Goal: Task Accomplishment & Management: Manage account settings

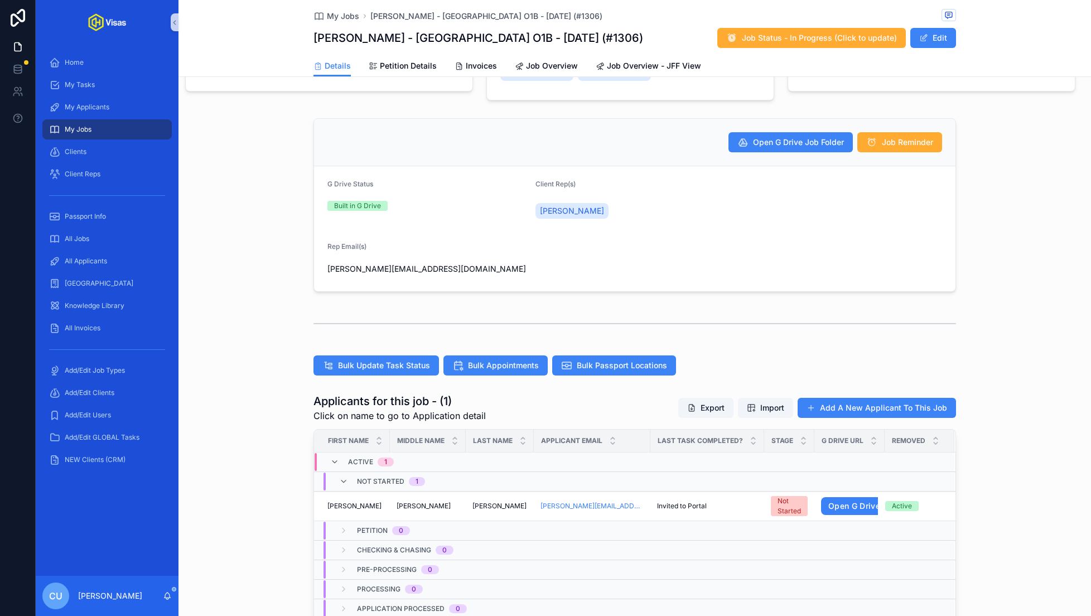
scroll to position [149, 0]
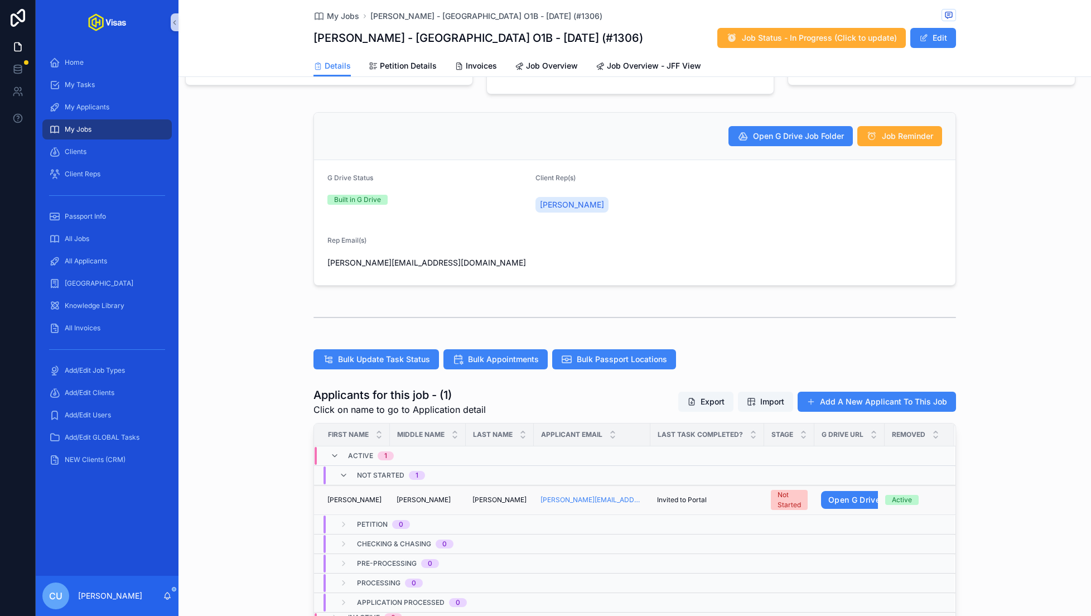
click at [379, 500] on div "[PERSON_NAME]" at bounding box center [356, 499] width 56 height 9
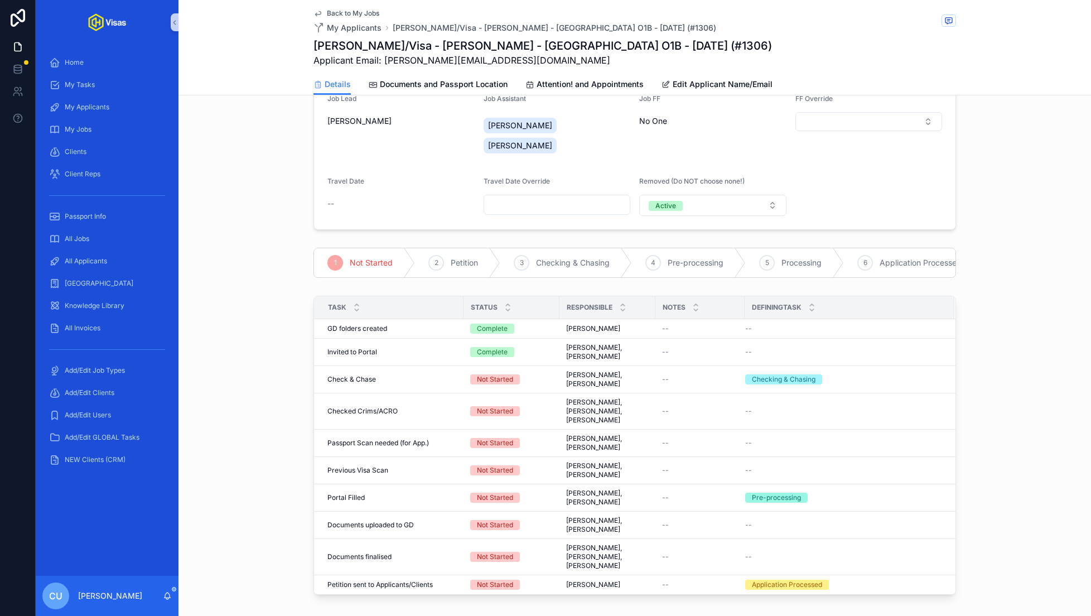
scroll to position [145, 0]
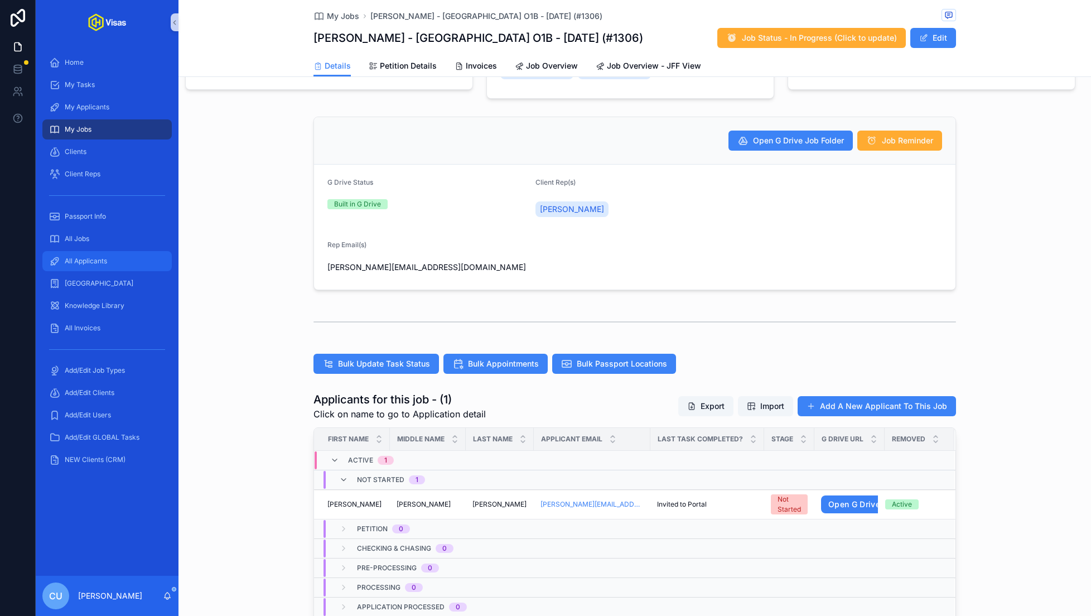
click at [109, 267] on div "All Applicants" at bounding box center [107, 261] width 116 height 18
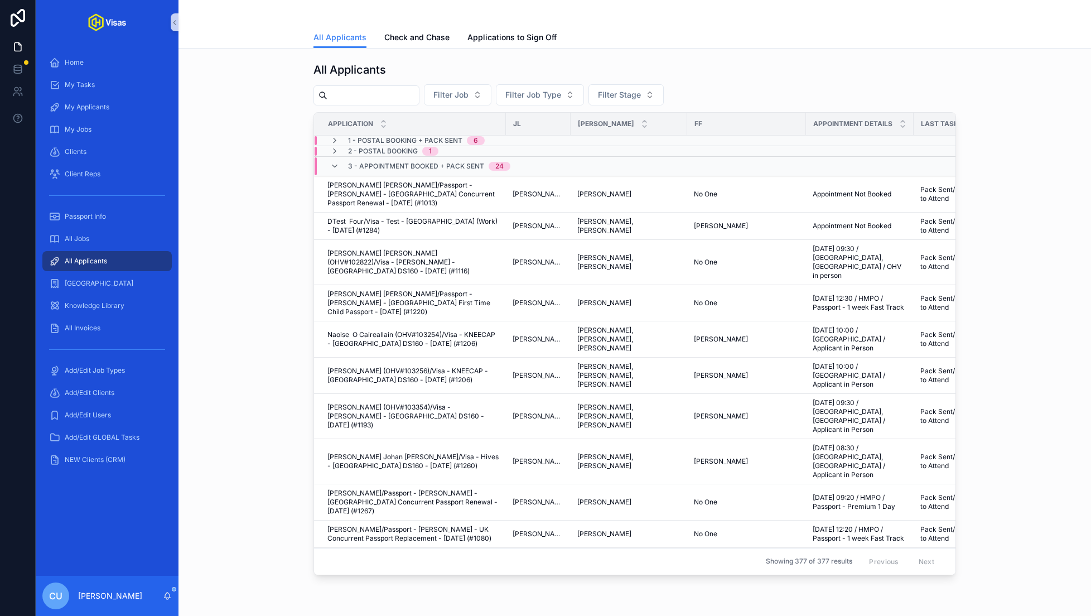
click at [416, 25] on div "scrollable content" at bounding box center [635, 13] width 643 height 27
click at [416, 31] on link "Check and Chase" at bounding box center [416, 38] width 65 height 22
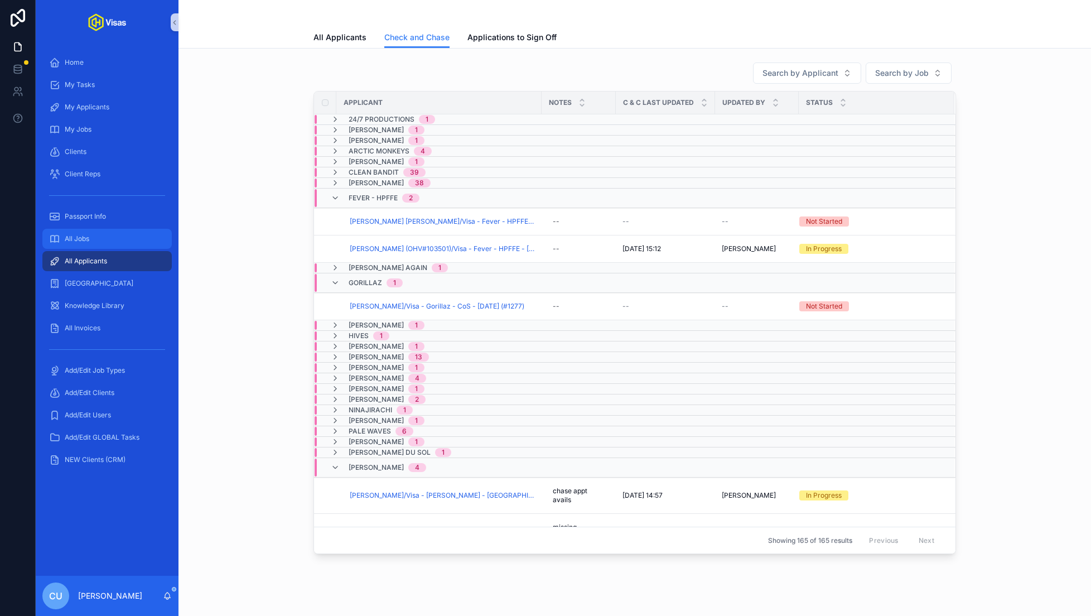
click at [89, 238] on span "All Jobs" at bounding box center [77, 238] width 25 height 9
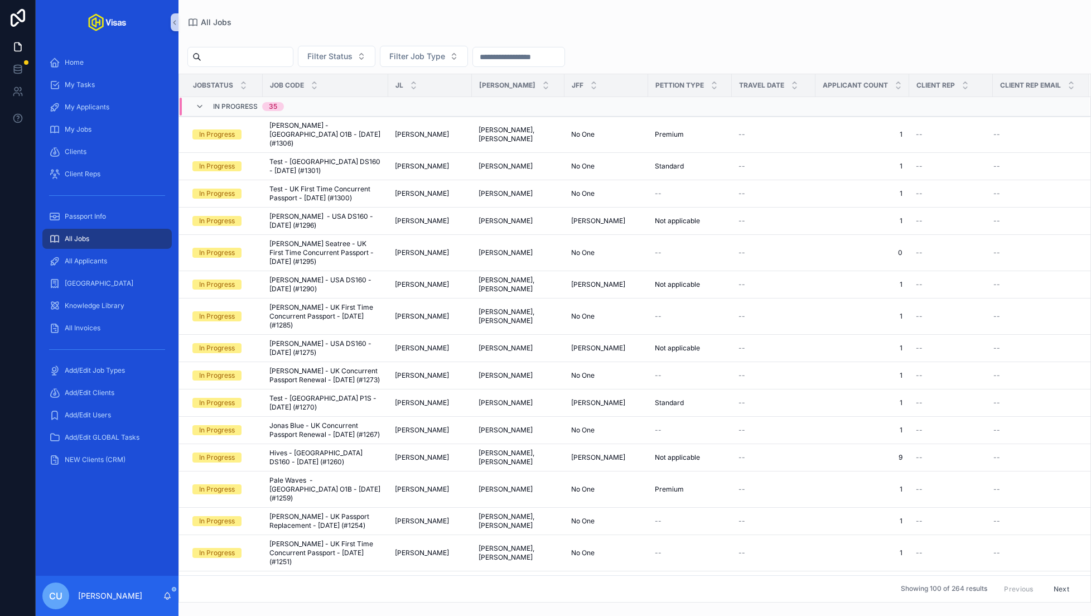
click at [227, 47] on div "scrollable content" at bounding box center [240, 57] width 106 height 20
click at [227, 64] on input "scrollable content" at bounding box center [246, 57] width 91 height 16
type input "*"
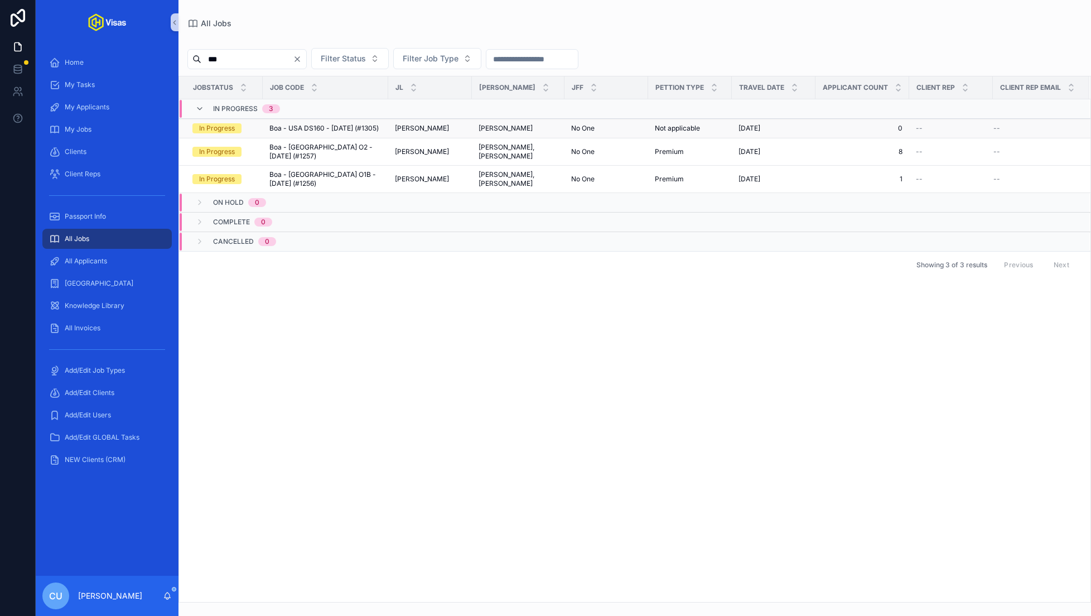
type input "***"
click at [318, 122] on td "Boa - [GEOGRAPHIC_DATA] DS160 - [DATE] (#1305) Boa - [GEOGRAPHIC_DATA] DS160 - …" at bounding box center [326, 129] width 126 height 20
click at [311, 126] on span "Boa - USA DS160 - [DATE] (#1305)" at bounding box center [323, 128] width 109 height 9
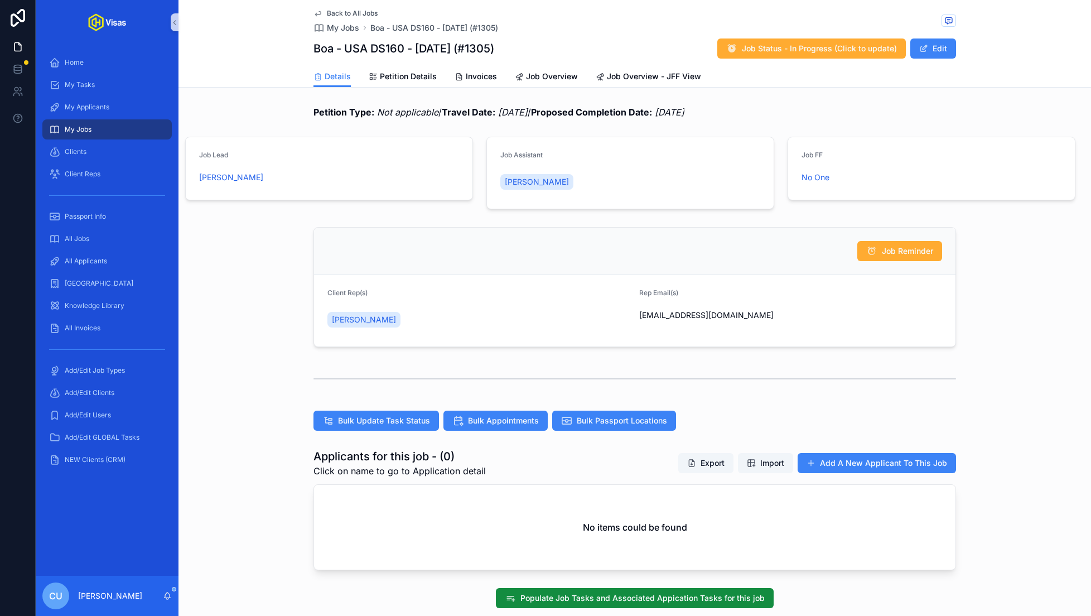
click at [390, 49] on h1 "Boa - USA DS160 - [DATE] (#1305)" at bounding box center [404, 49] width 181 height 16
copy h1 "Boa - USA DS160 - [DATE] (#1305)"
click at [774, 466] on span "Import" at bounding box center [772, 462] width 24 height 11
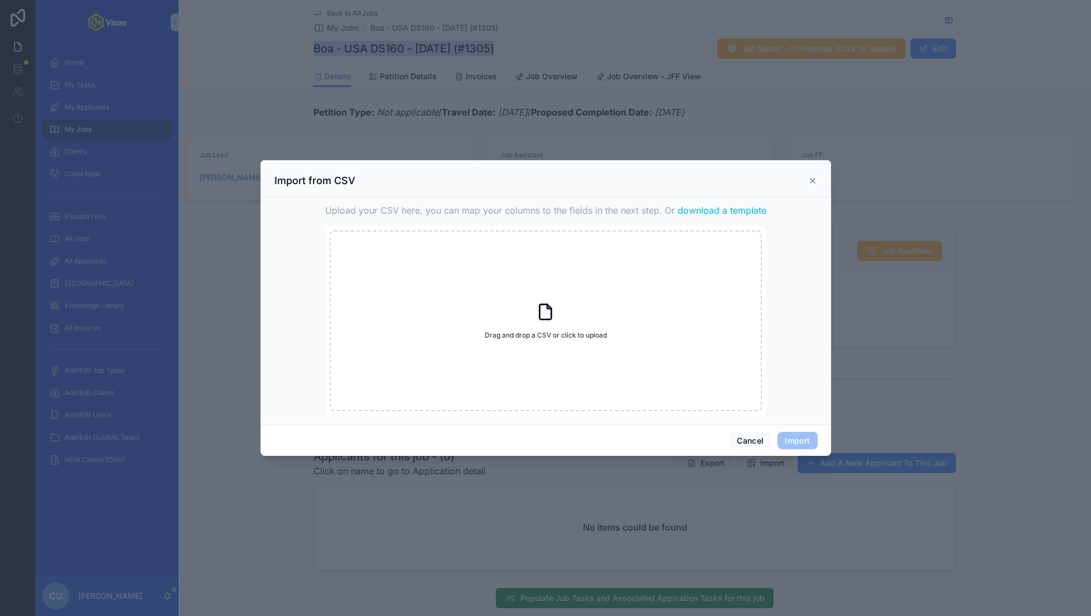
click at [722, 208] on span "download a template" at bounding box center [722, 210] width 89 height 13
click at [183, 283] on div "scrollable content" at bounding box center [545, 308] width 1091 height 616
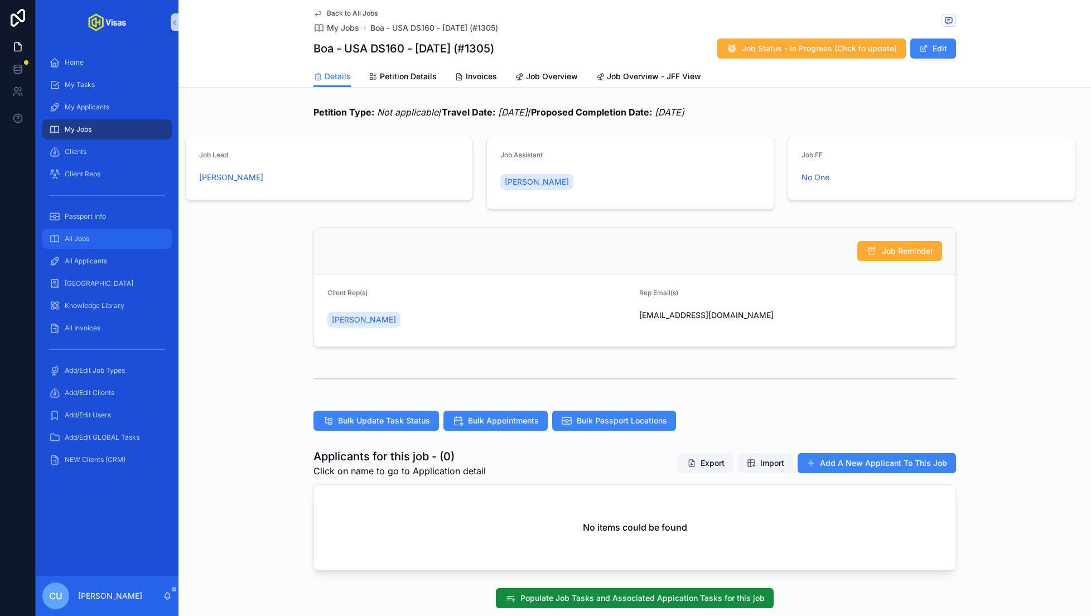
click at [97, 238] on div "All Jobs" at bounding box center [107, 239] width 116 height 18
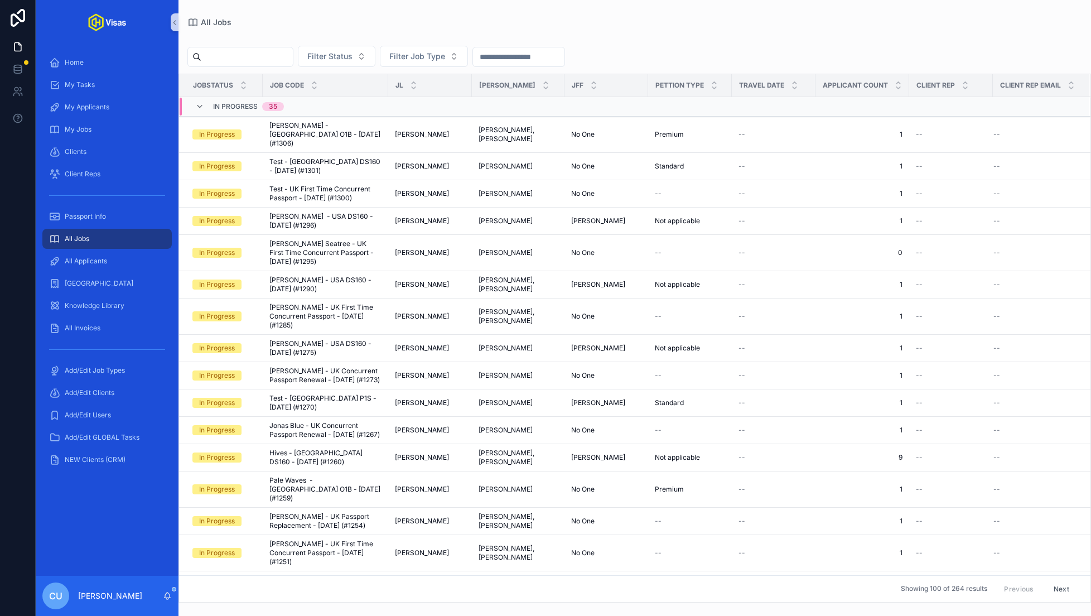
click at [276, 58] on input "scrollable content" at bounding box center [246, 57] width 91 height 16
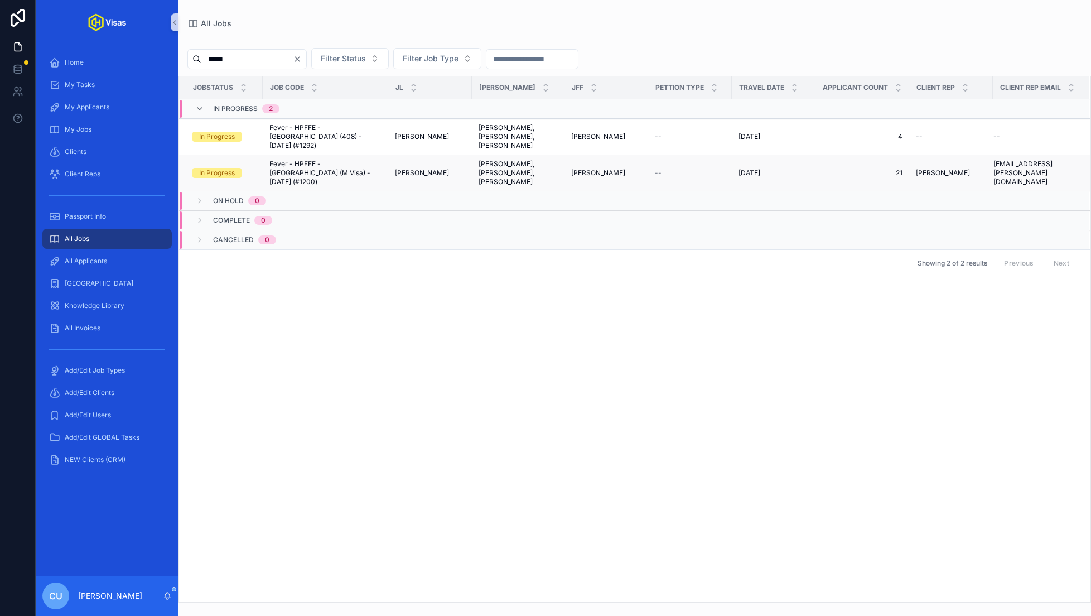
type input "*****"
click at [343, 168] on span "Fever - HPFFE - [GEOGRAPHIC_DATA] (M Visa) - [DATE] (#1200)" at bounding box center [325, 173] width 112 height 27
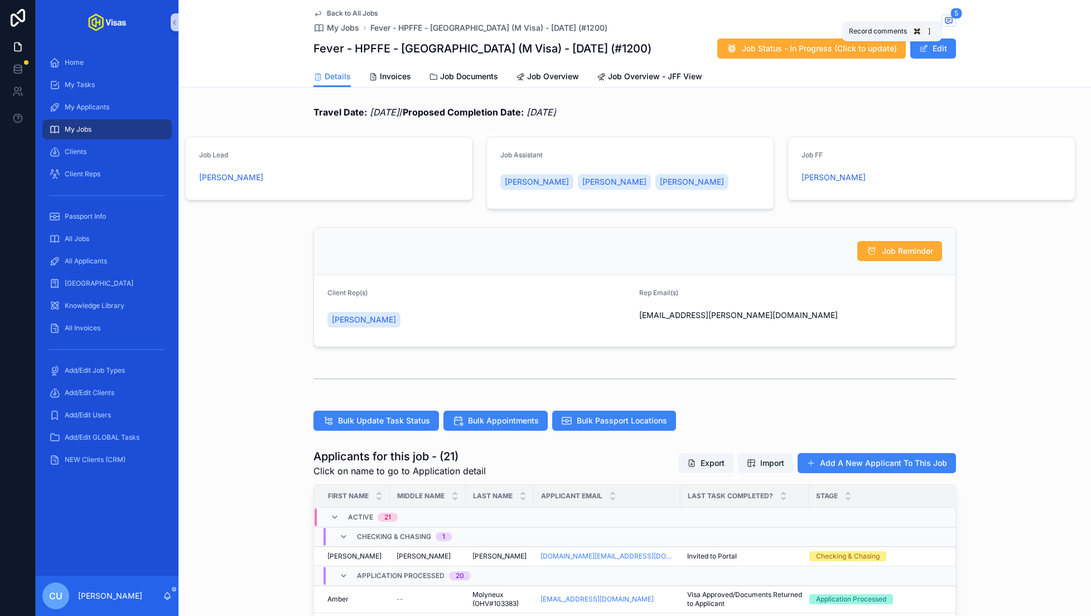
click at [950, 15] on span "scrollable content" at bounding box center [949, 21] width 15 height 12
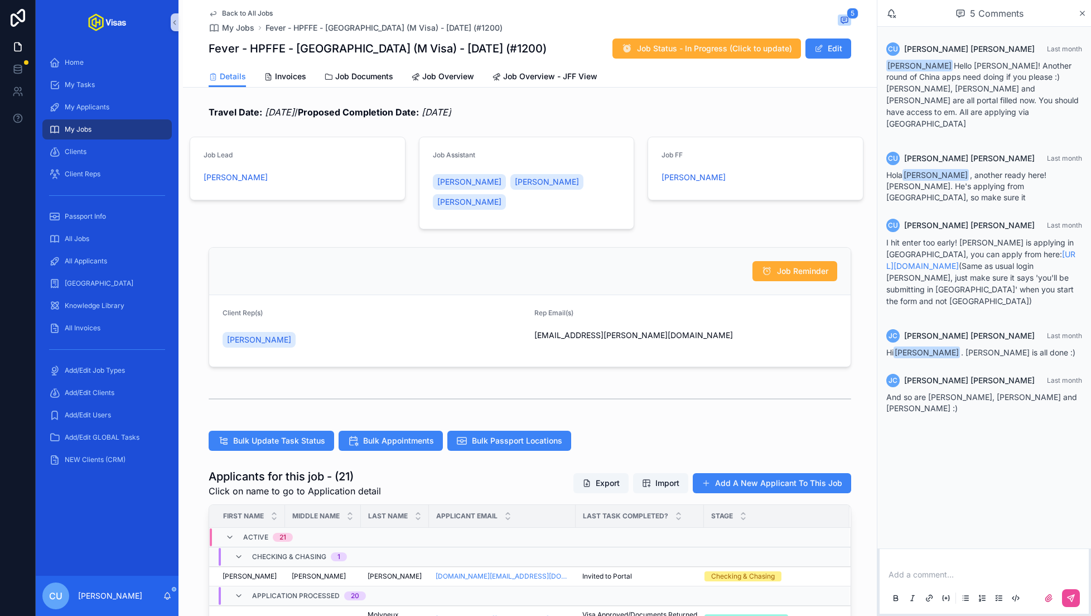
click at [905, 575] on p "scrollable content" at bounding box center [987, 574] width 196 height 11
click at [940, 555] on span "[PERSON_NAME][EMAIL_ADDRESS][DOMAIN_NAME]" at bounding box center [1024, 555] width 199 height 11
click at [1028, 571] on span "**********" at bounding box center [997, 575] width 110 height 8
click at [1068, 580] on div "**********" at bounding box center [985, 574] width 196 height 69
drag, startPoint x: 1061, startPoint y: 577, endPoint x: 1016, endPoint y: 569, distance: 45.5
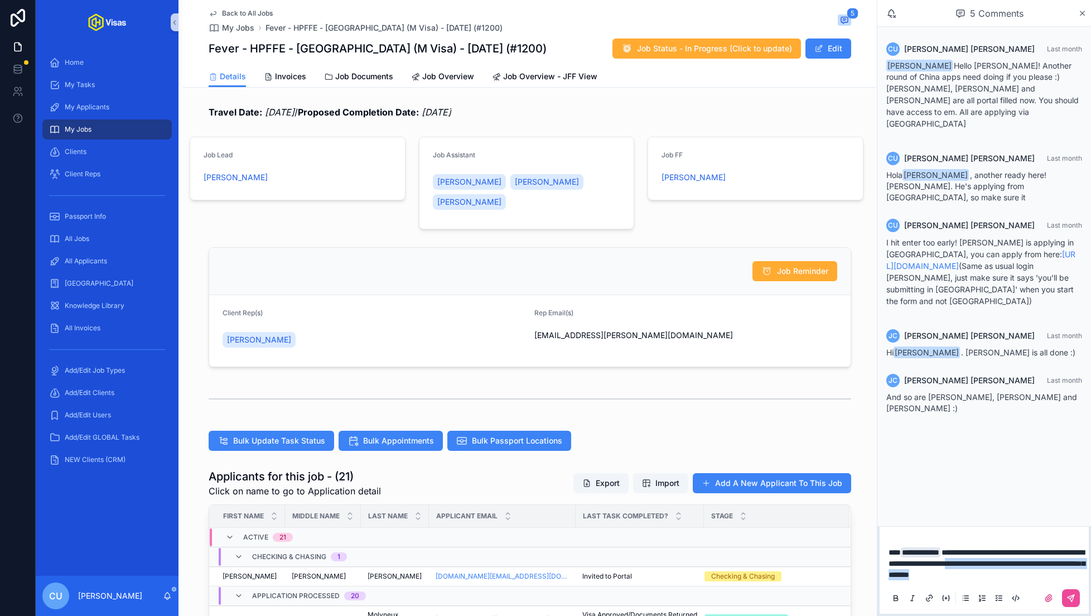
click at [1016, 569] on p "**********" at bounding box center [987, 563] width 196 height 33
click at [1070, 596] on icon "scrollable content" at bounding box center [1071, 598] width 7 height 7
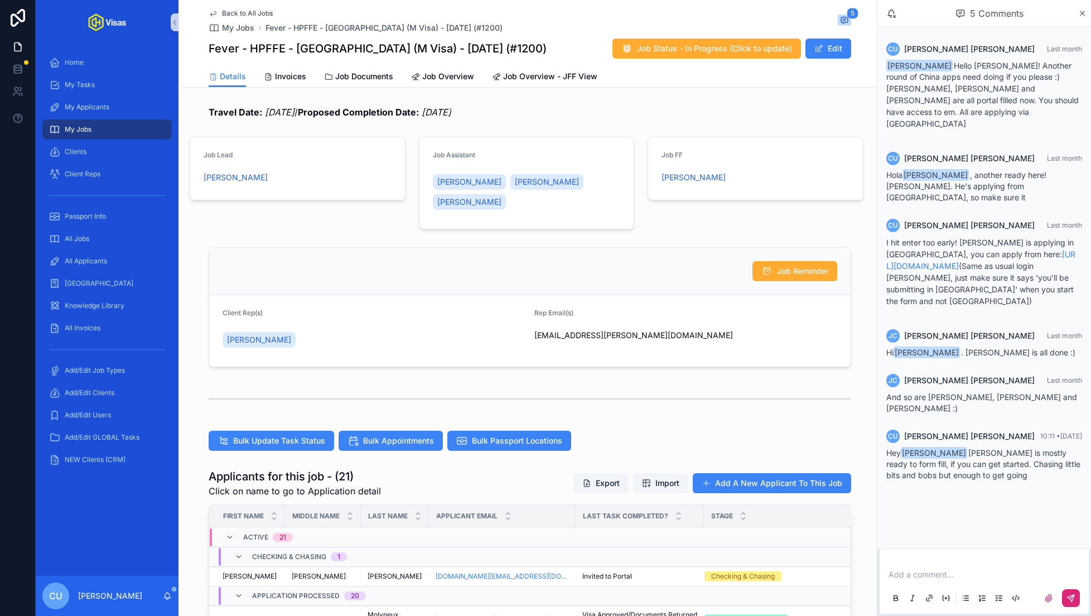
click at [922, 573] on p "scrollable content" at bounding box center [987, 574] width 196 height 11
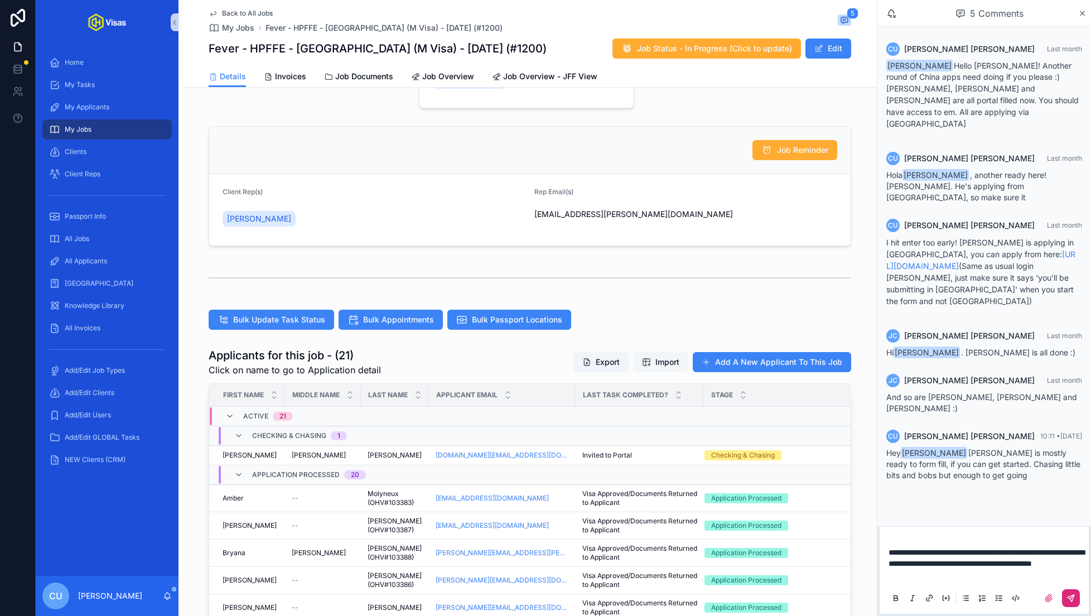
scroll to position [122, 0]
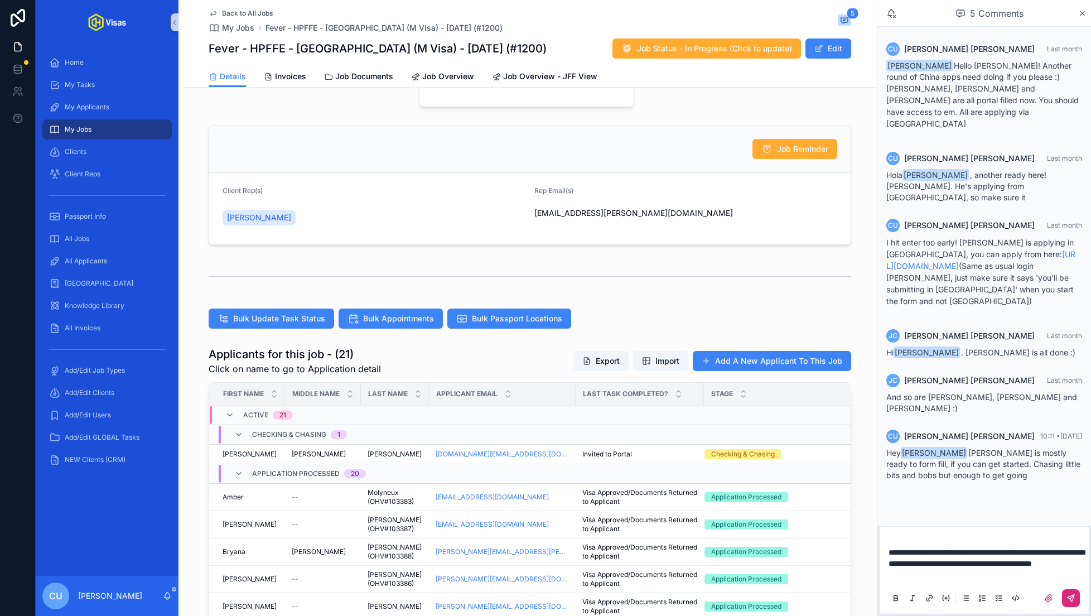
click at [1069, 597] on icon "scrollable content" at bounding box center [1071, 598] width 9 height 9
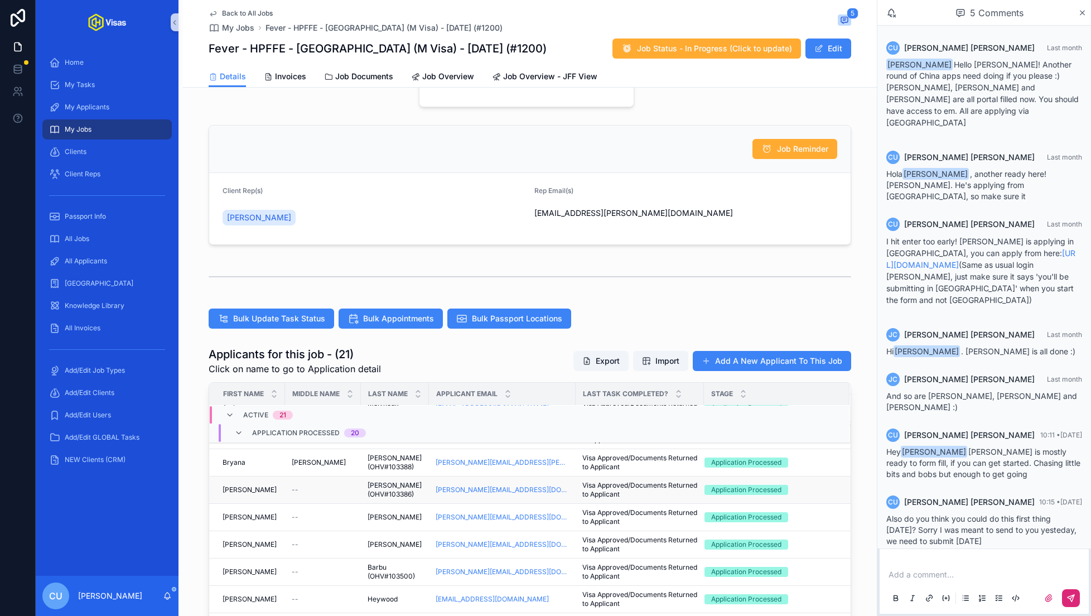
scroll to position [0, 0]
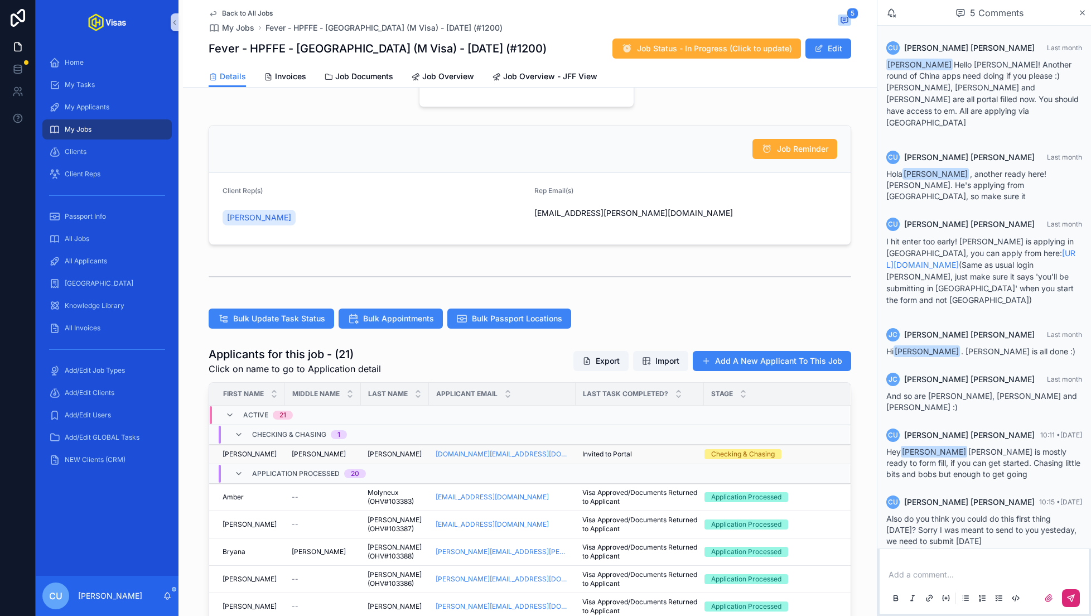
click at [273, 452] on div "[PERSON_NAME] [PERSON_NAME]" at bounding box center [251, 454] width 56 height 9
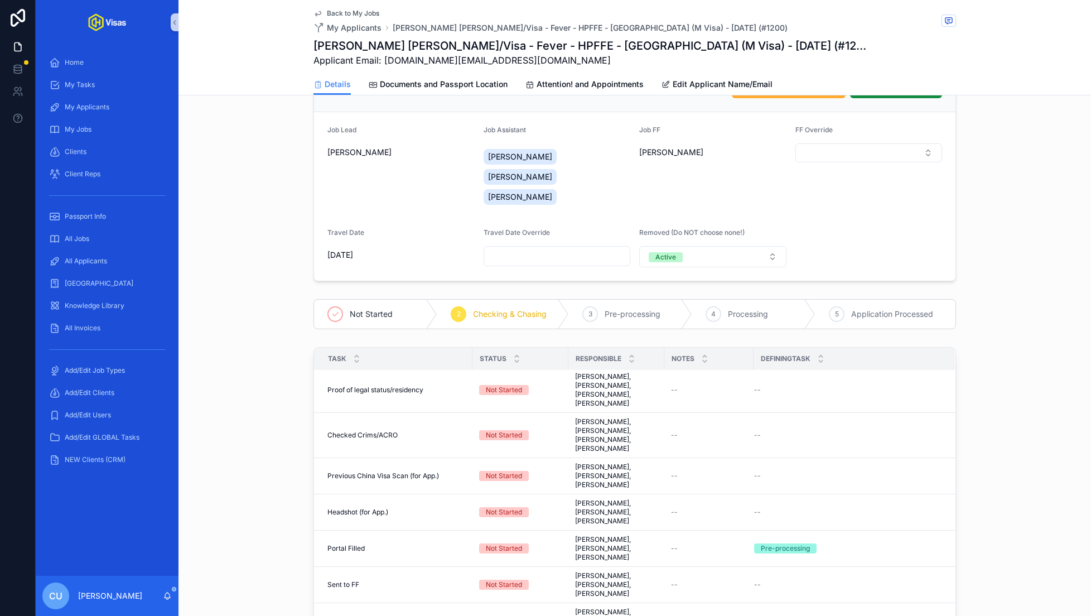
scroll to position [125, 0]
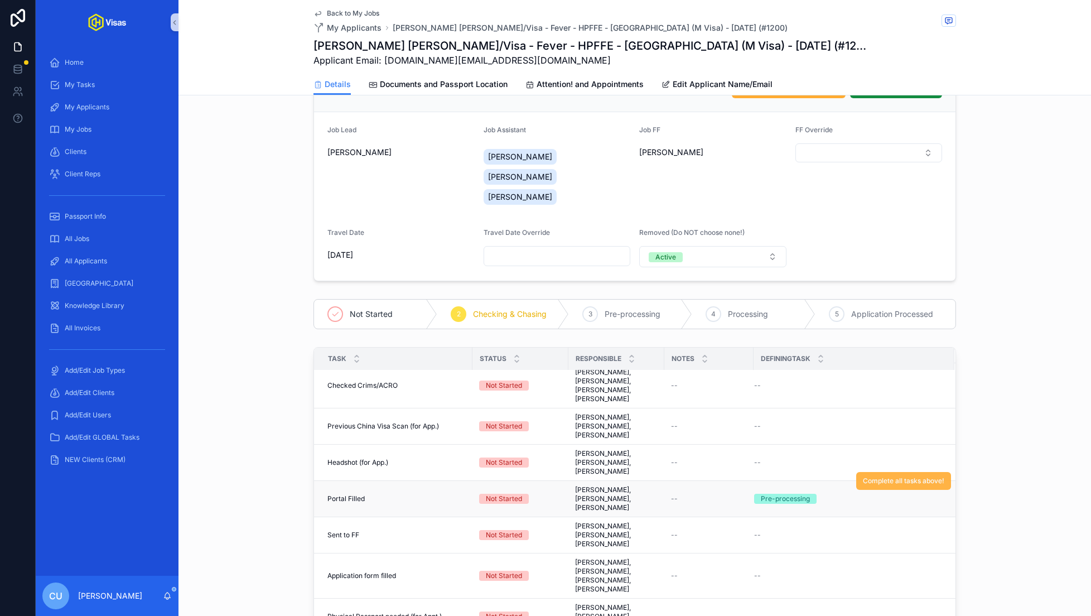
click at [897, 479] on span "Complete all tasks above!" at bounding box center [903, 480] width 81 height 9
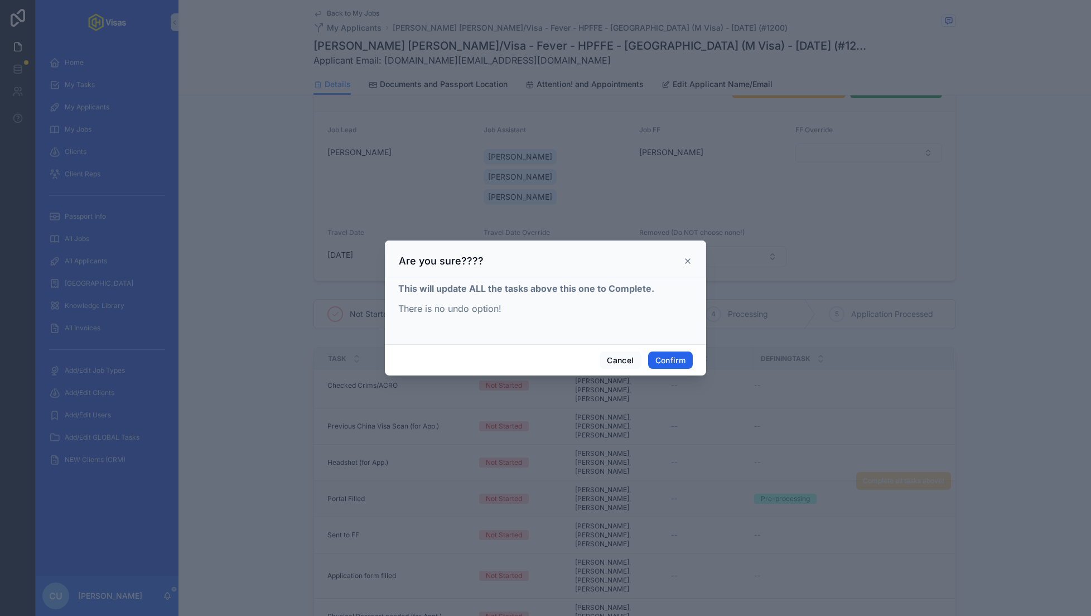
click at [677, 362] on button "Confirm" at bounding box center [670, 360] width 45 height 18
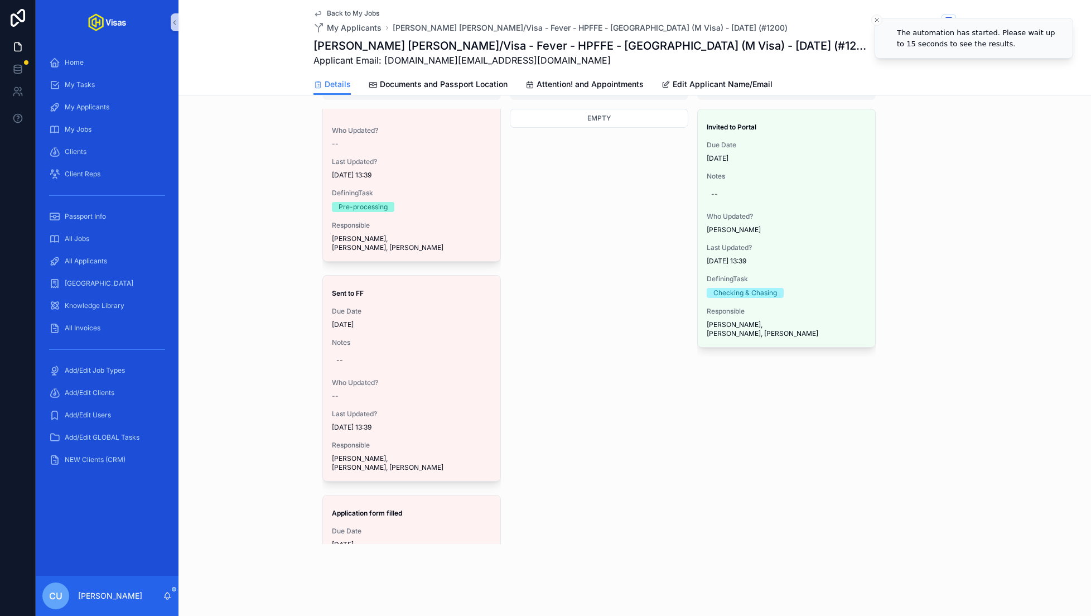
scroll to position [1198, 0]
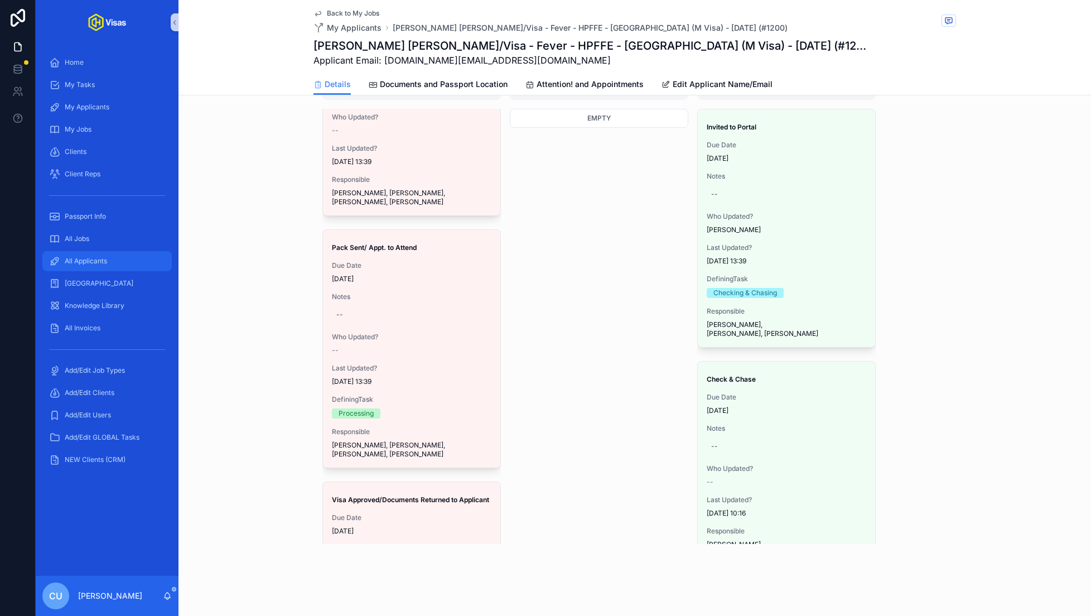
click at [108, 268] on div "All Applicants" at bounding box center [107, 261] width 116 height 18
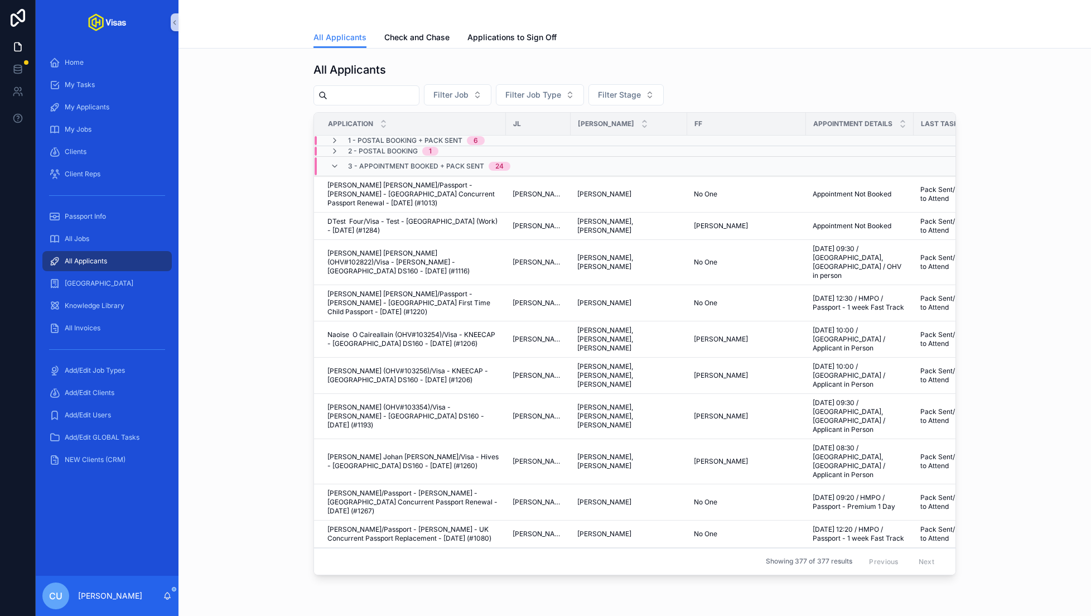
click at [381, 94] on input "scrollable content" at bounding box center [373, 96] width 91 height 16
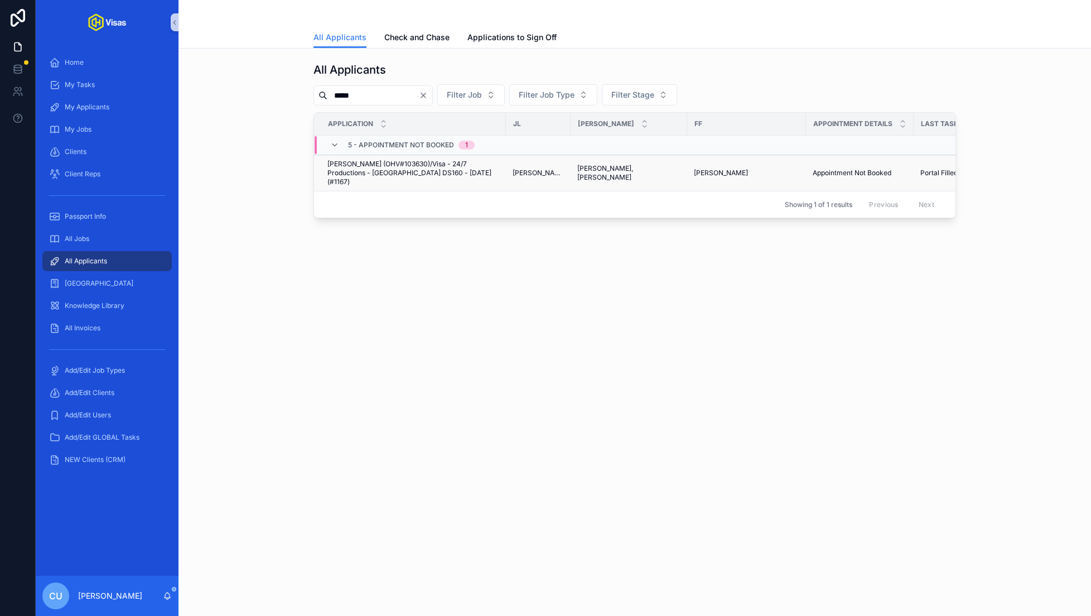
type input "*****"
click at [413, 166] on span "[PERSON_NAME] (OHV#103630)/Visa - 24/7 Productions - [GEOGRAPHIC_DATA] DS160 - …" at bounding box center [414, 173] width 172 height 27
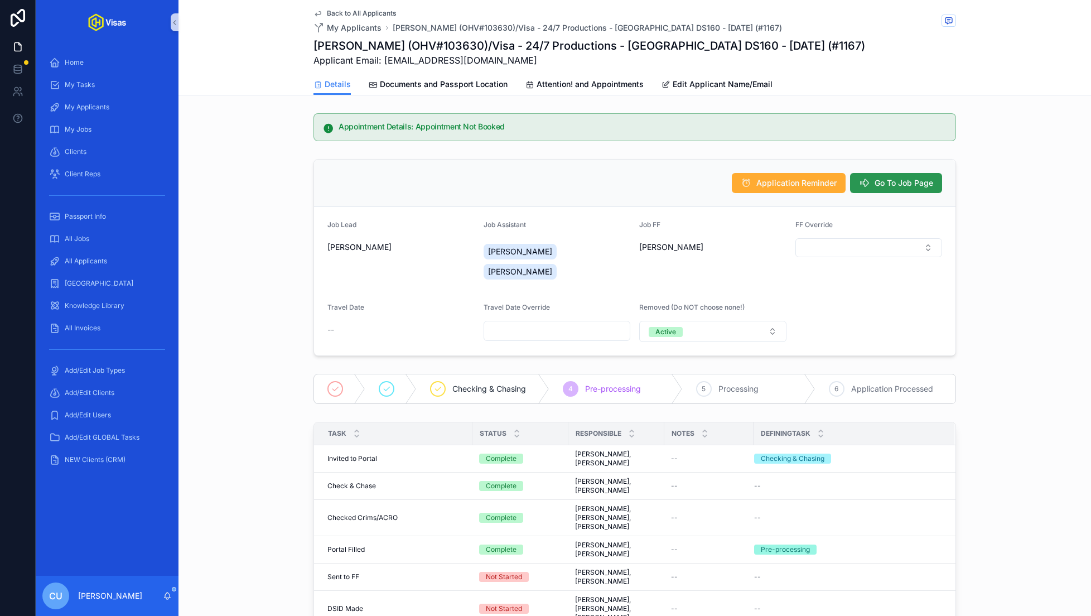
click at [895, 177] on span "Go To Job Page" at bounding box center [904, 182] width 59 height 11
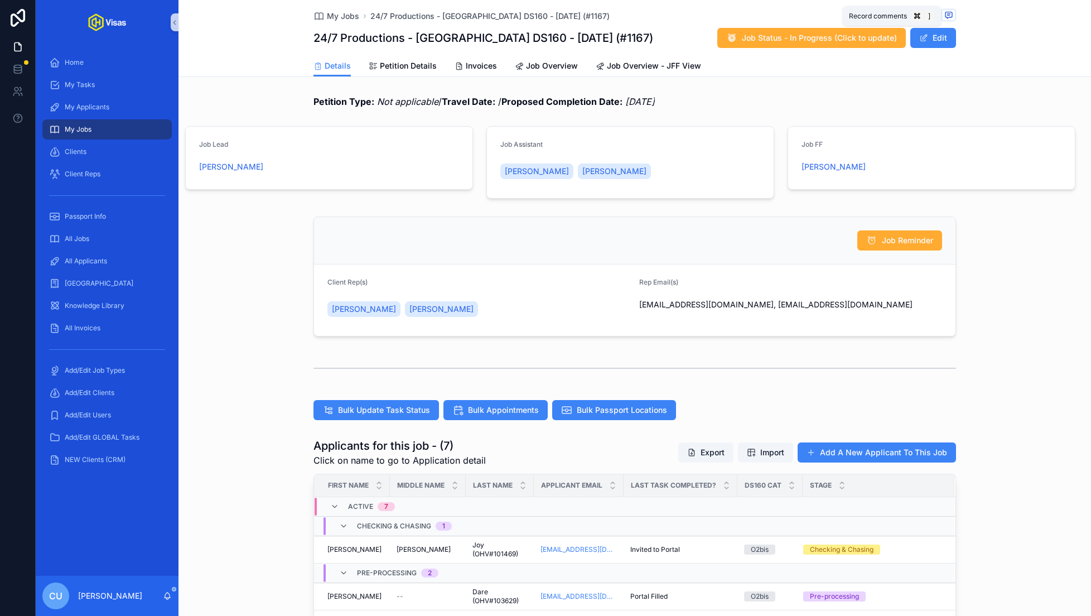
click at [951, 11] on icon "scrollable content" at bounding box center [949, 15] width 9 height 9
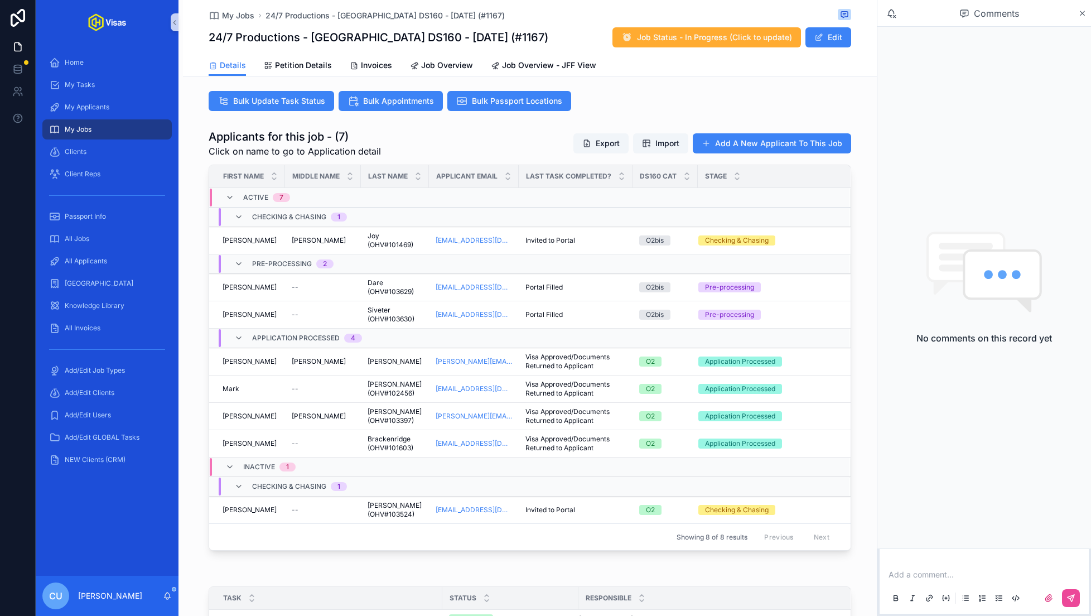
scroll to position [314, 0]
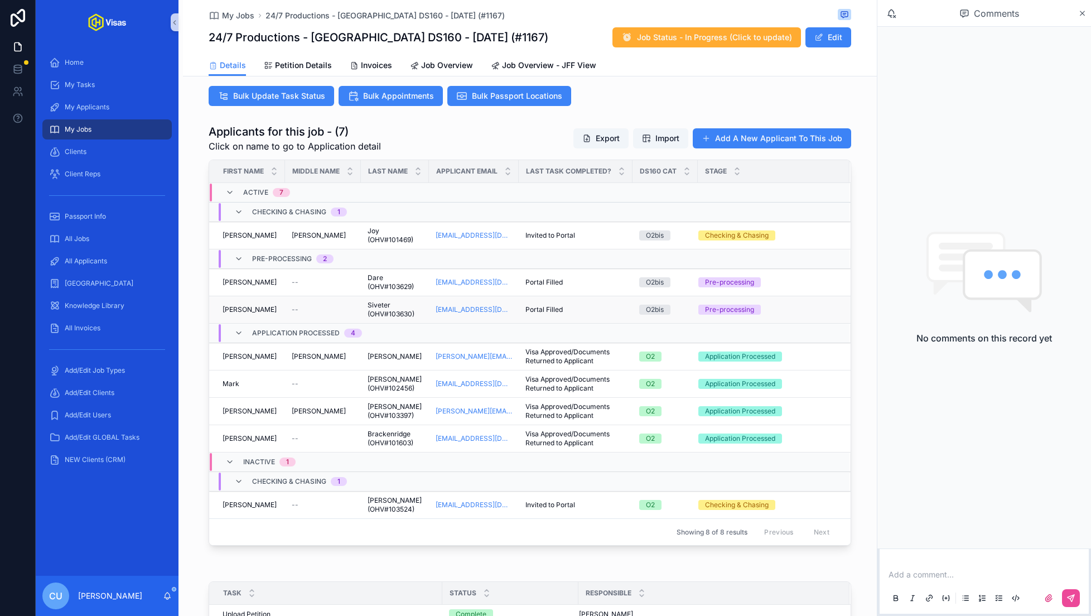
click at [587, 307] on div "Portal Filled Portal Filled" at bounding box center [576, 309] width 100 height 9
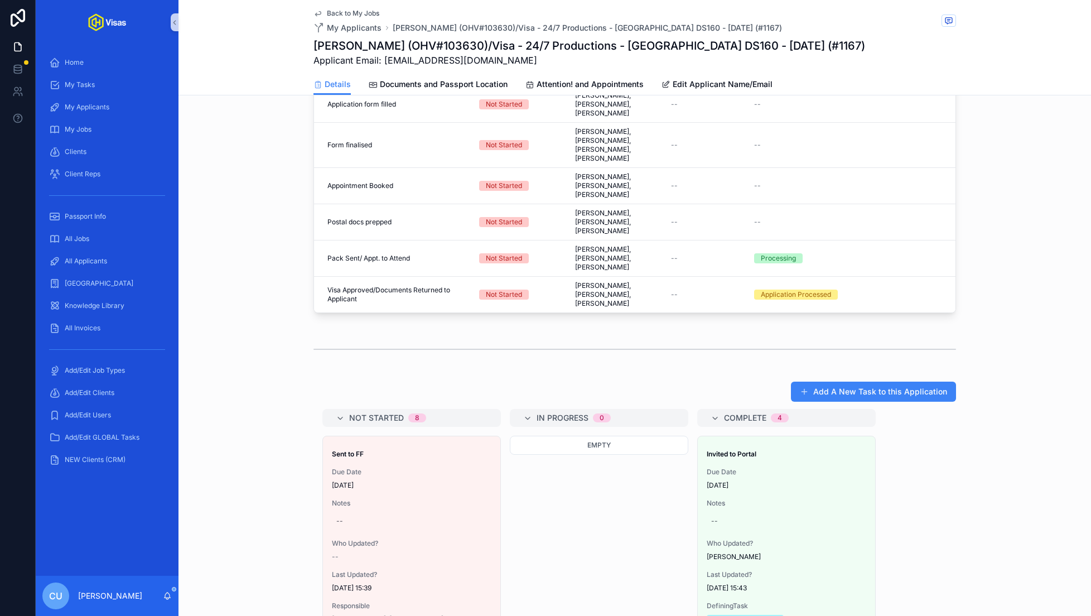
scroll to position [554, 0]
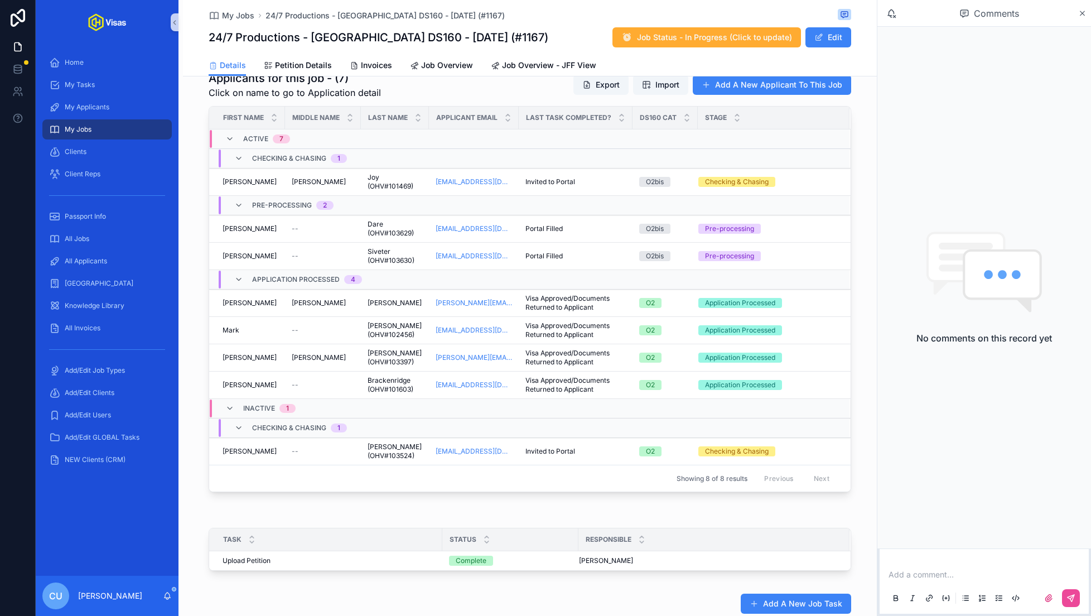
scroll to position [360, 0]
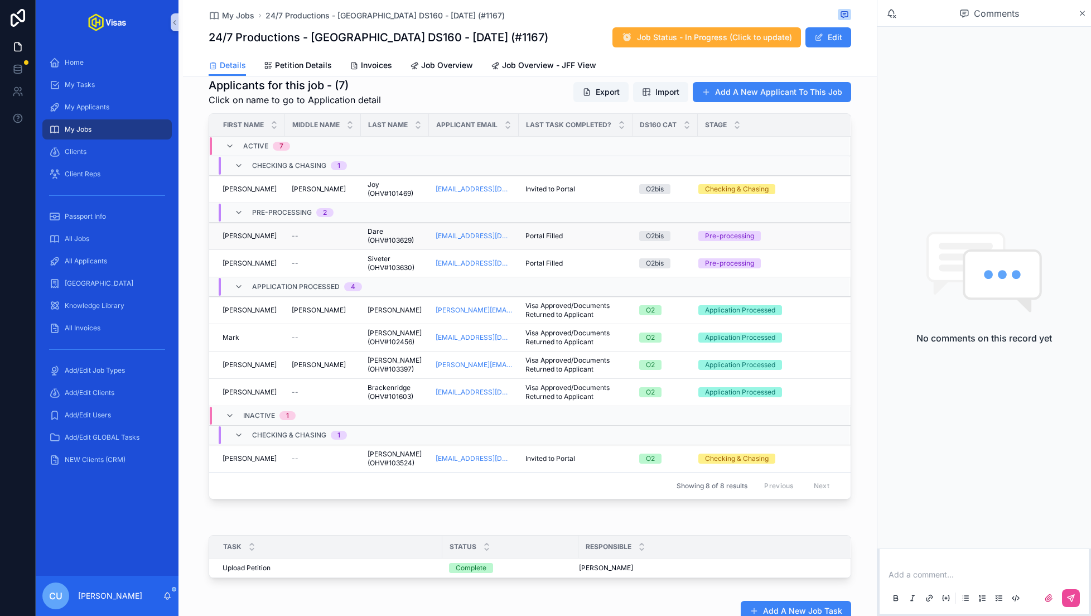
click at [312, 234] on div "--" at bounding box center [323, 236] width 62 height 9
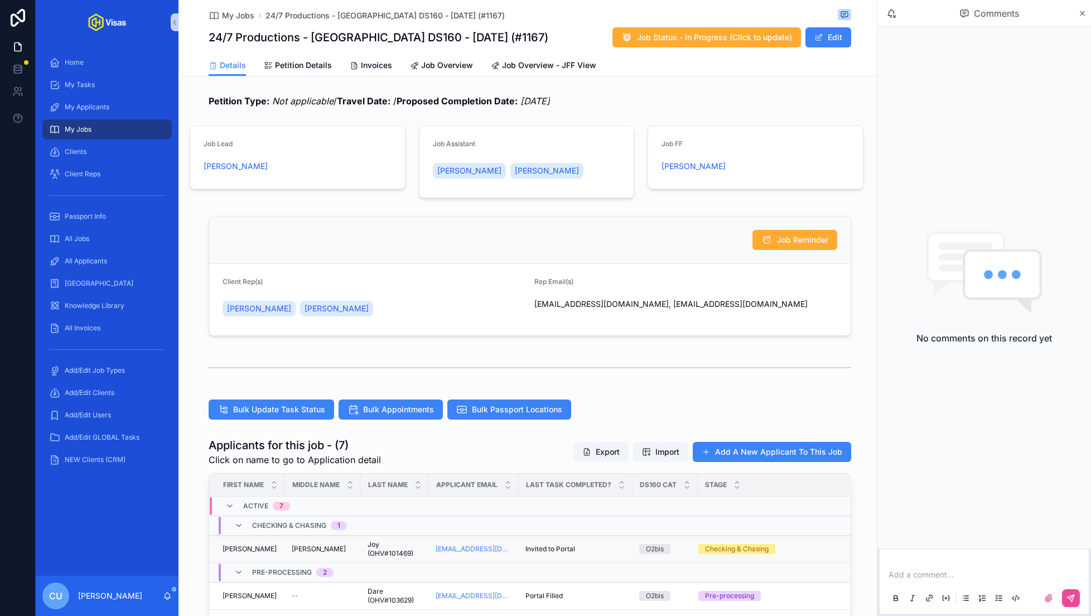
click at [358, 548] on td "[PERSON_NAME]" at bounding box center [323, 549] width 76 height 27
click at [352, 550] on div "[PERSON_NAME]" at bounding box center [323, 549] width 62 height 9
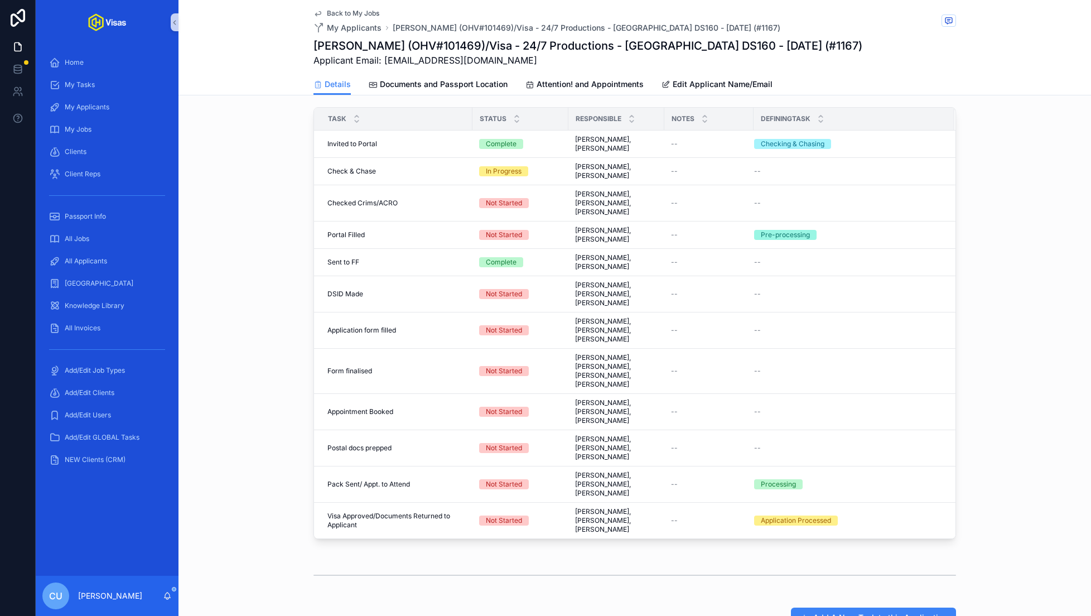
scroll to position [236, 0]
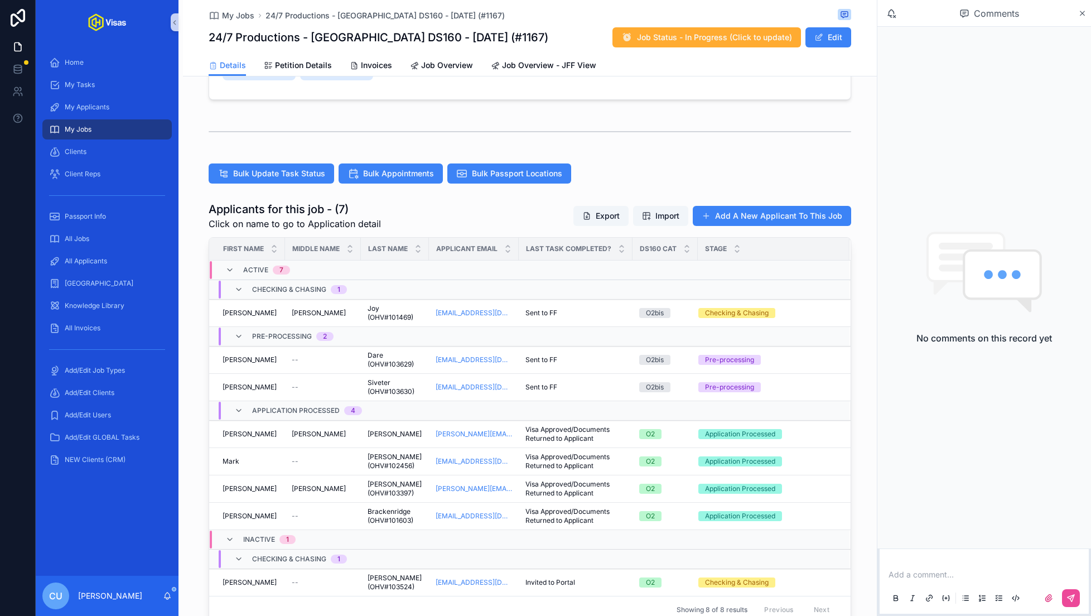
click at [964, 573] on p "scrollable content" at bounding box center [987, 574] width 196 height 11
click at [964, 553] on span "[PERSON_NAME][EMAIL_ADDRESS][PERSON_NAME][DOMAIN_NAME]" at bounding box center [1056, 555] width 263 height 11
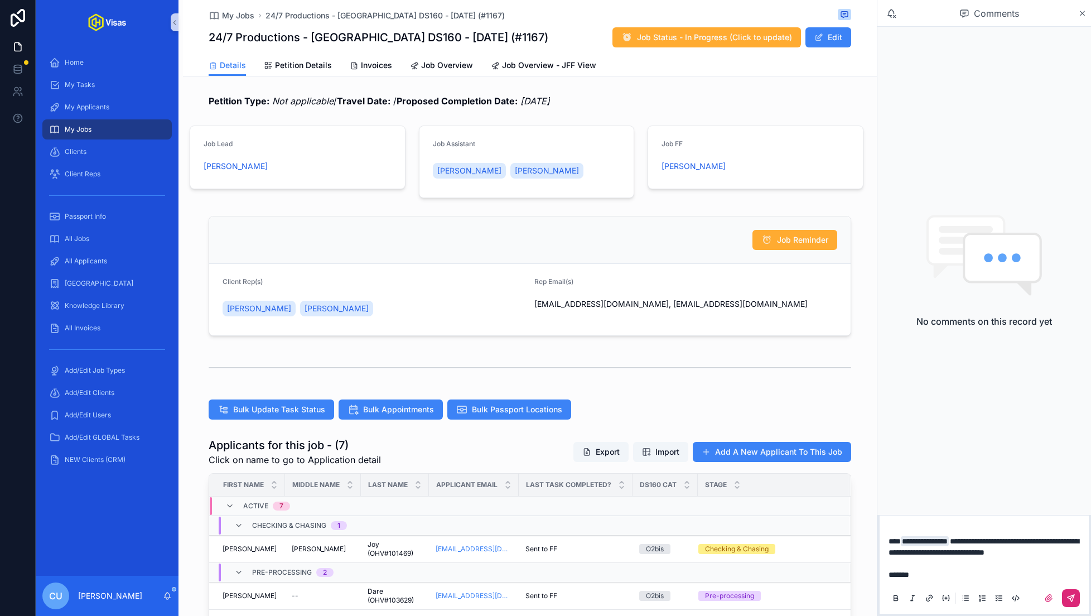
click at [1067, 599] on icon "scrollable content" at bounding box center [1071, 598] width 9 height 9
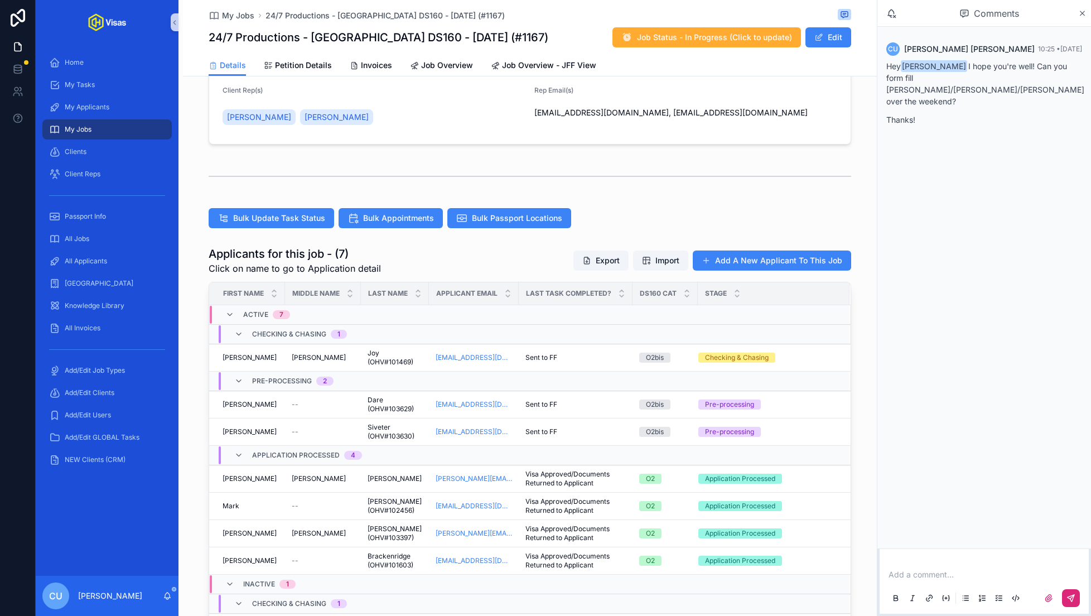
scroll to position [191, 0]
click at [100, 263] on span "All Applicants" at bounding box center [86, 261] width 42 height 9
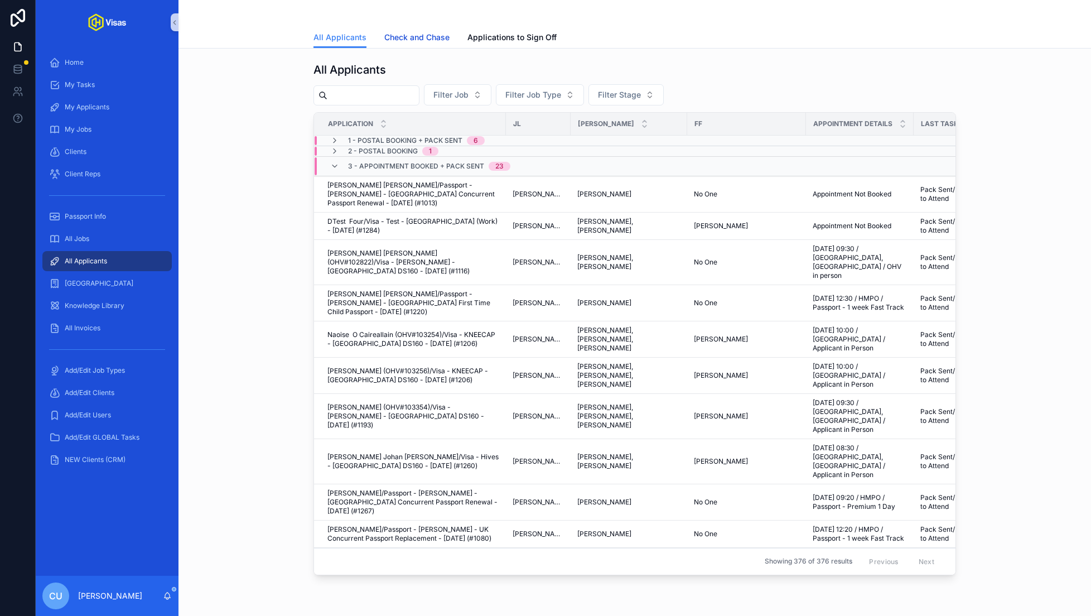
click at [419, 36] on span "Check and Chase" at bounding box center [416, 37] width 65 height 11
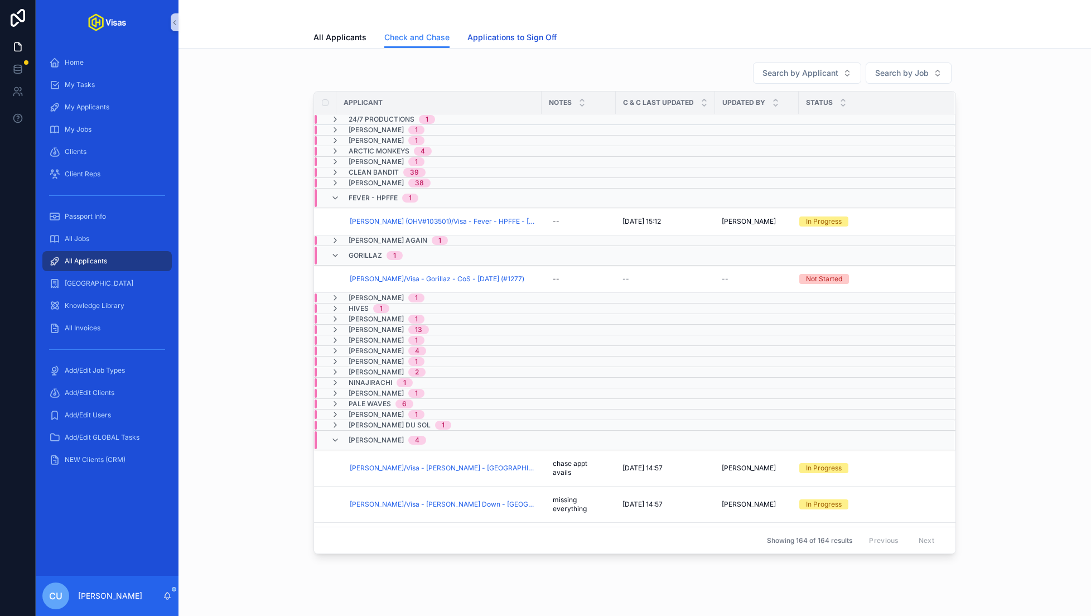
click at [524, 37] on span "Applications to Sign Off" at bounding box center [512, 37] width 89 height 11
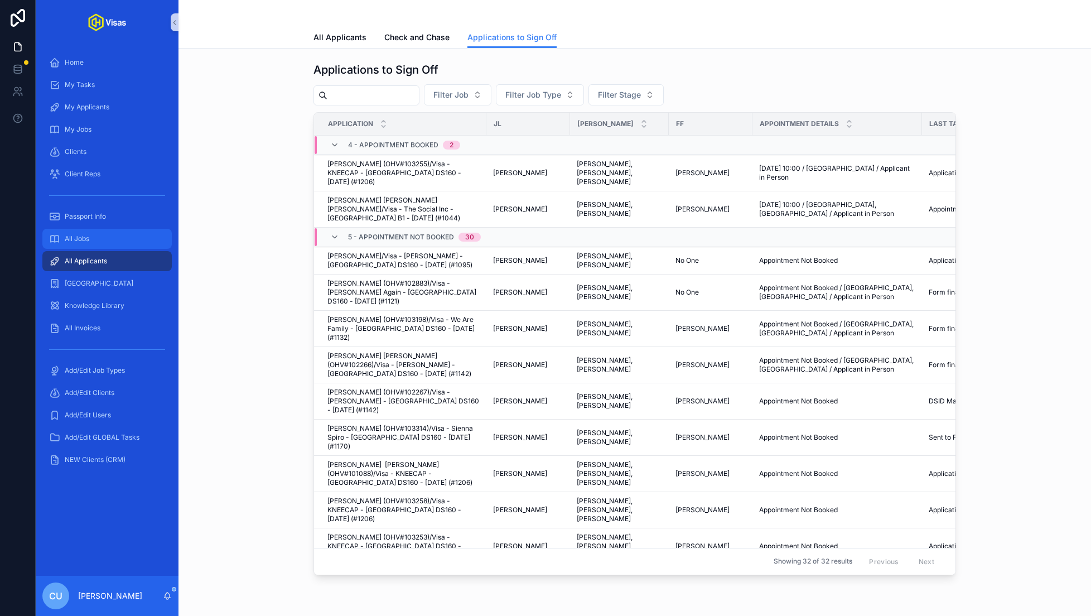
click at [84, 246] on div "All Jobs" at bounding box center [107, 239] width 116 height 18
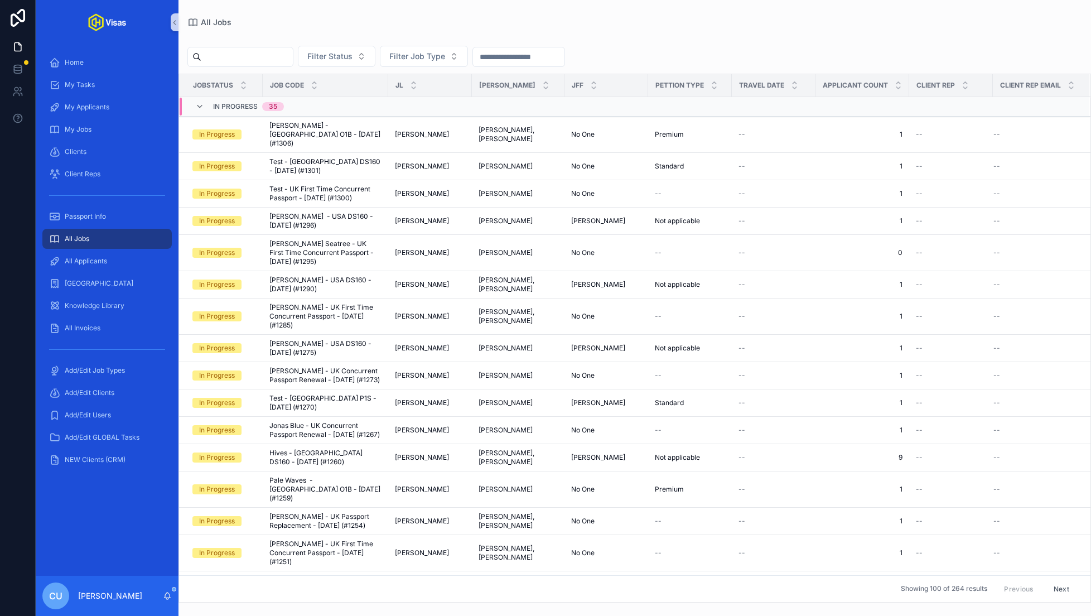
click at [258, 64] on input "scrollable content" at bounding box center [246, 57] width 91 height 16
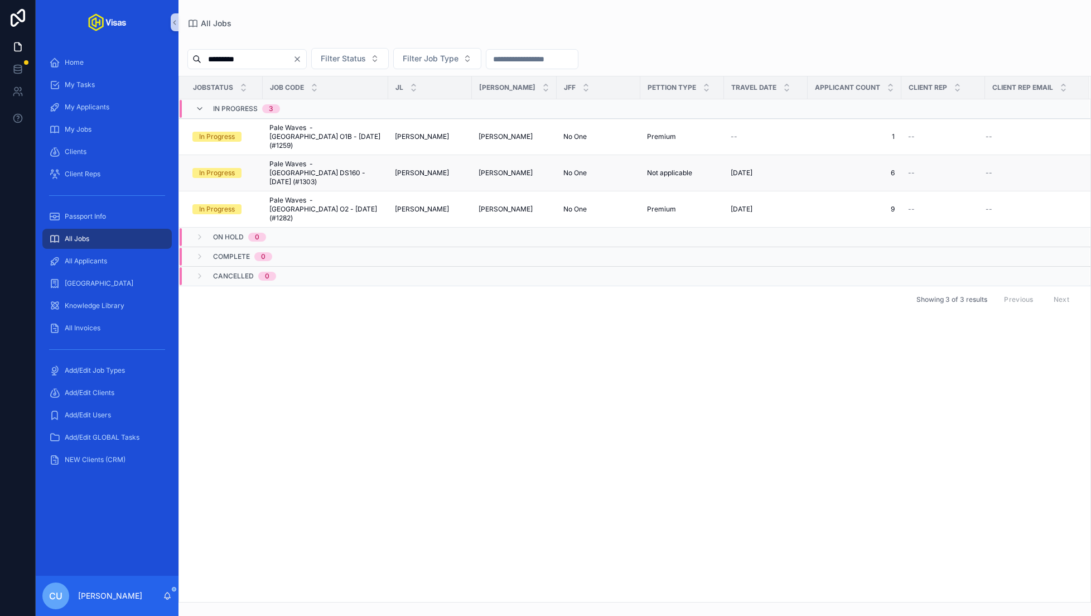
type input "*********"
click at [352, 160] on span "Pale Waves - [GEOGRAPHIC_DATA] DS160 - [DATE] (#1303)" at bounding box center [325, 173] width 112 height 27
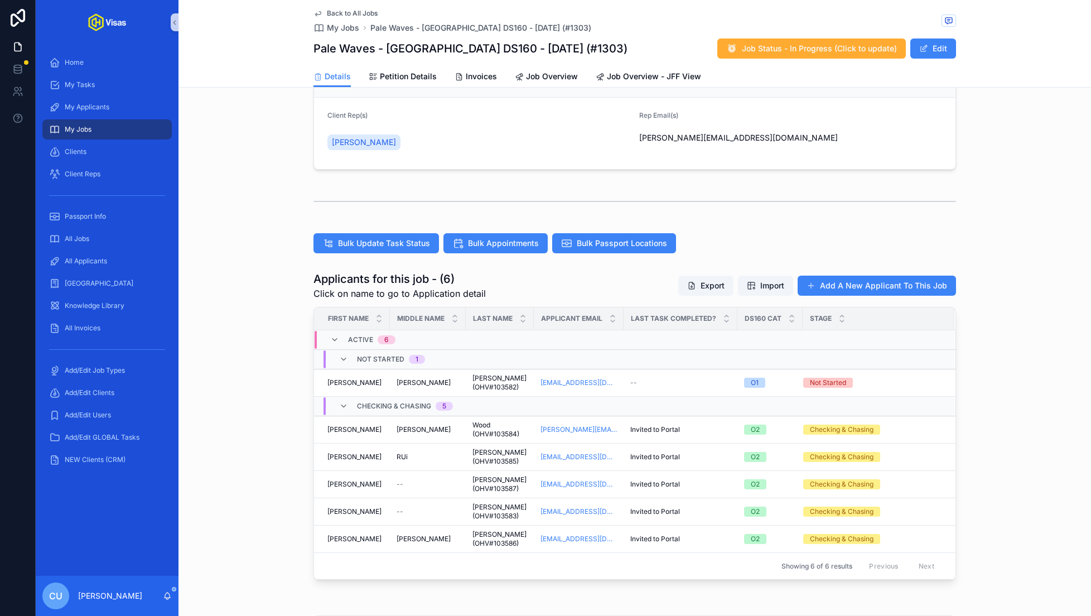
scroll to position [184, 0]
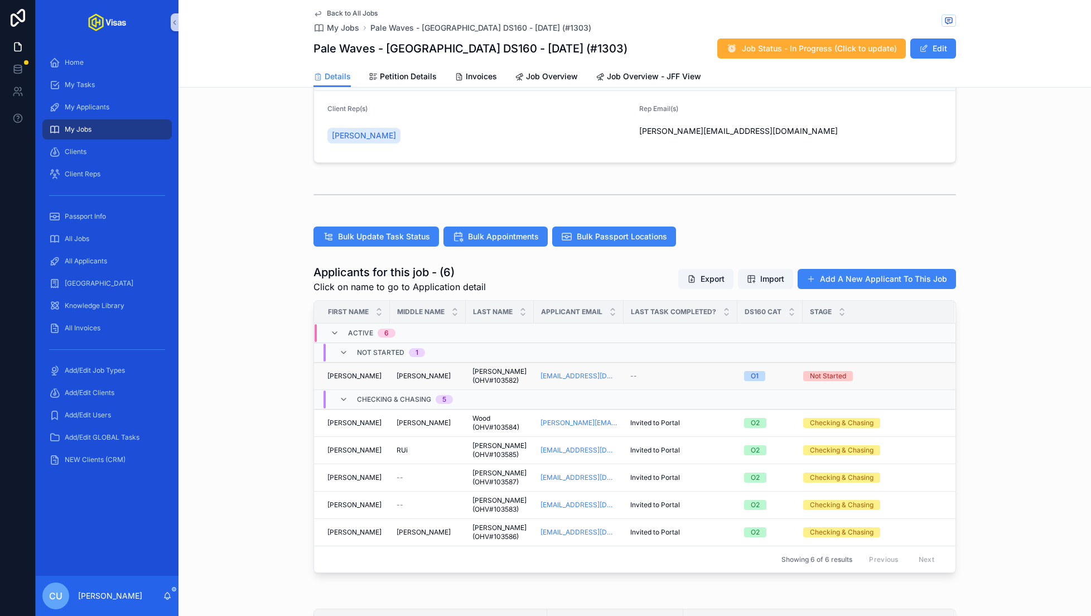
click at [647, 373] on div "--" at bounding box center [680, 376] width 100 height 9
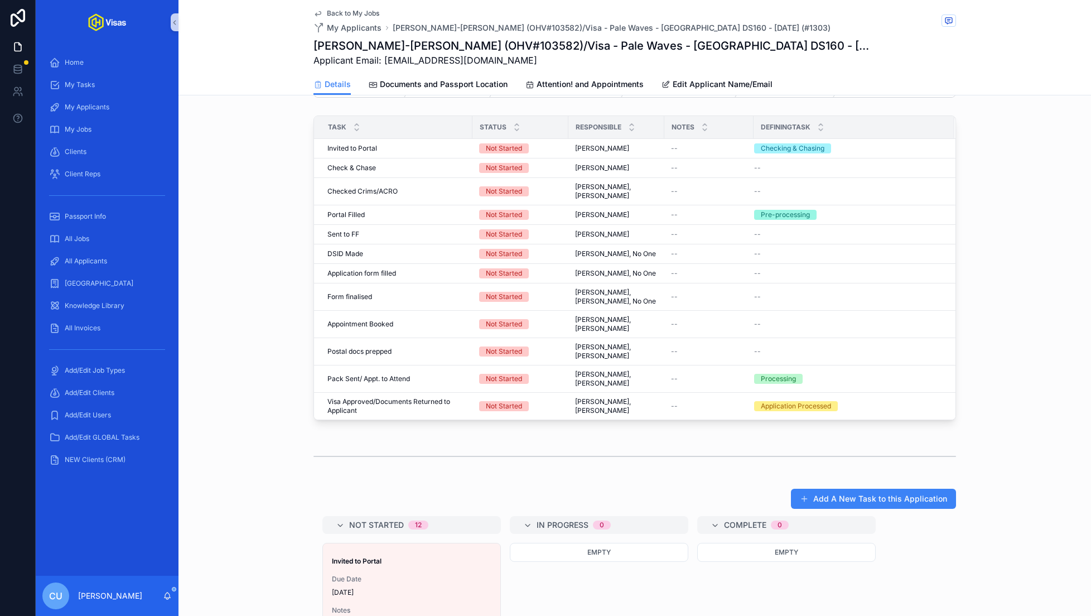
scroll to position [304, 0]
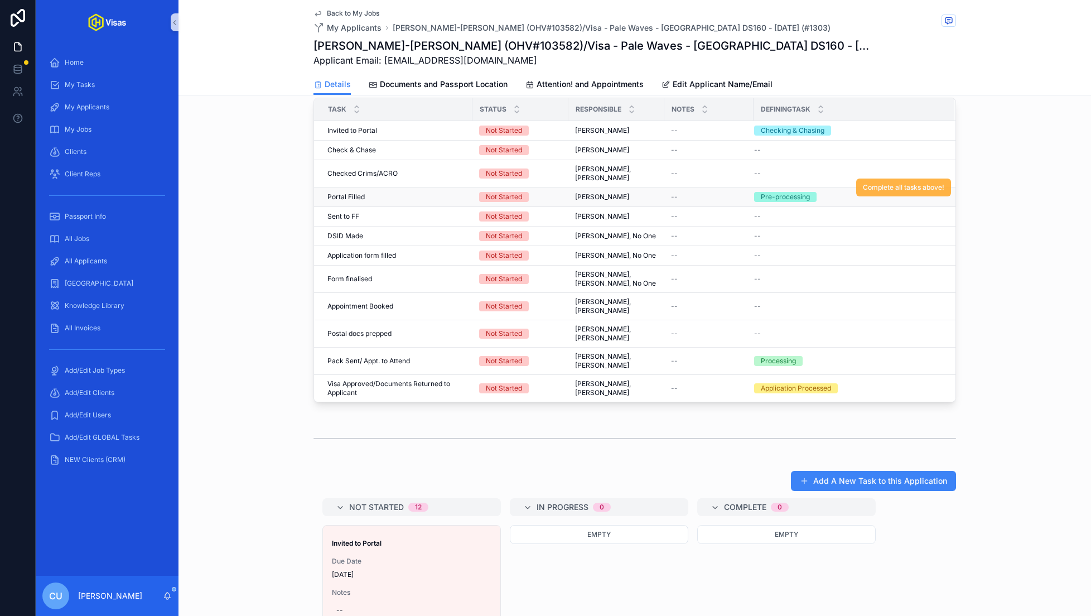
click at [882, 191] on button "Complete all tasks above!" at bounding box center [903, 188] width 95 height 18
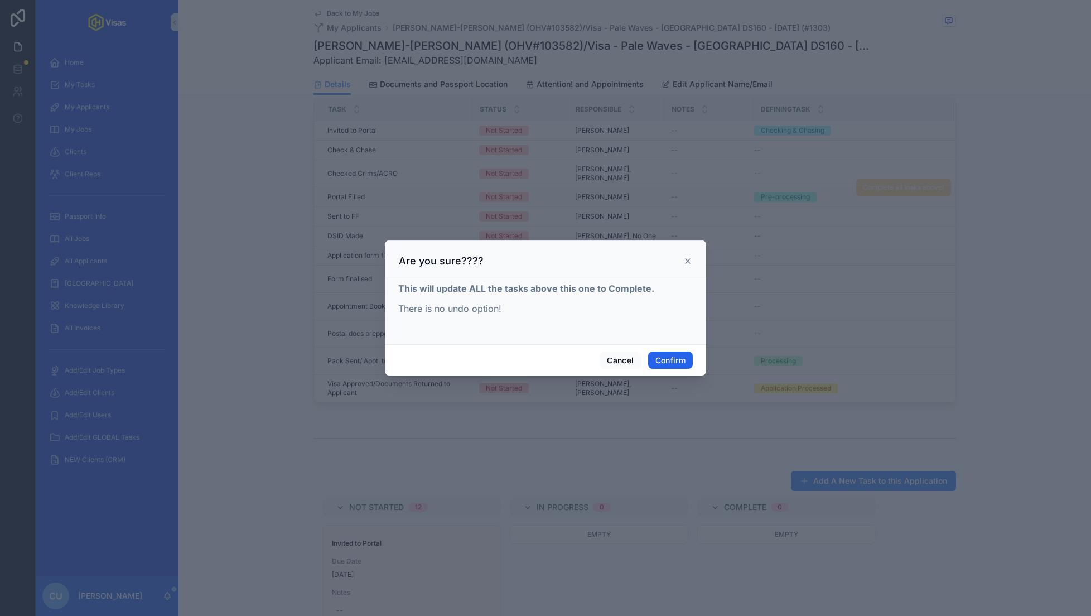
click at [679, 355] on button "Confirm" at bounding box center [670, 360] width 45 height 18
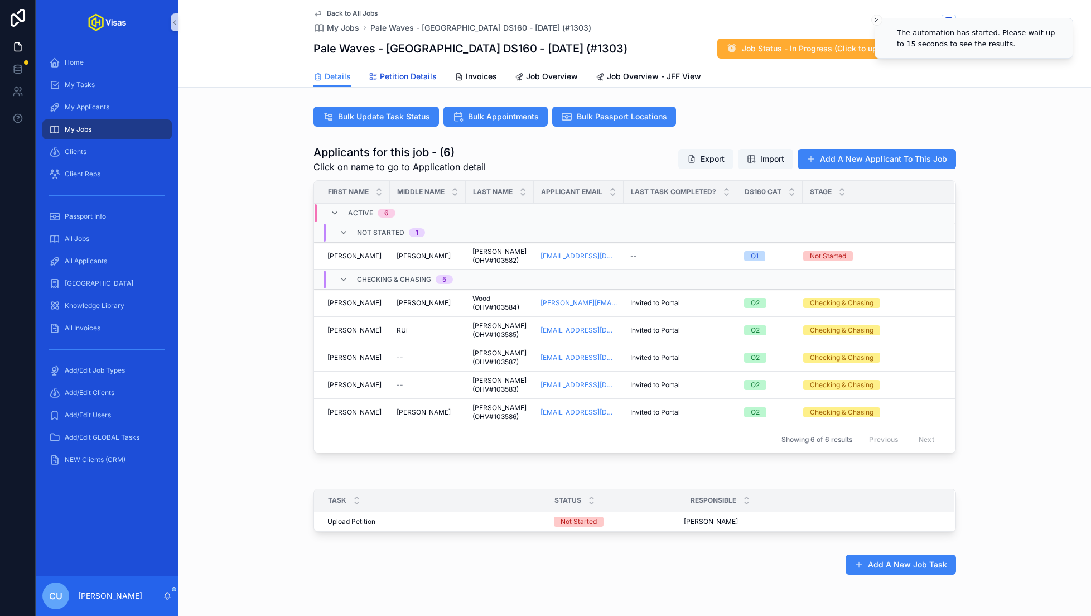
click at [398, 79] on span "Petition Details" at bounding box center [408, 76] width 57 height 11
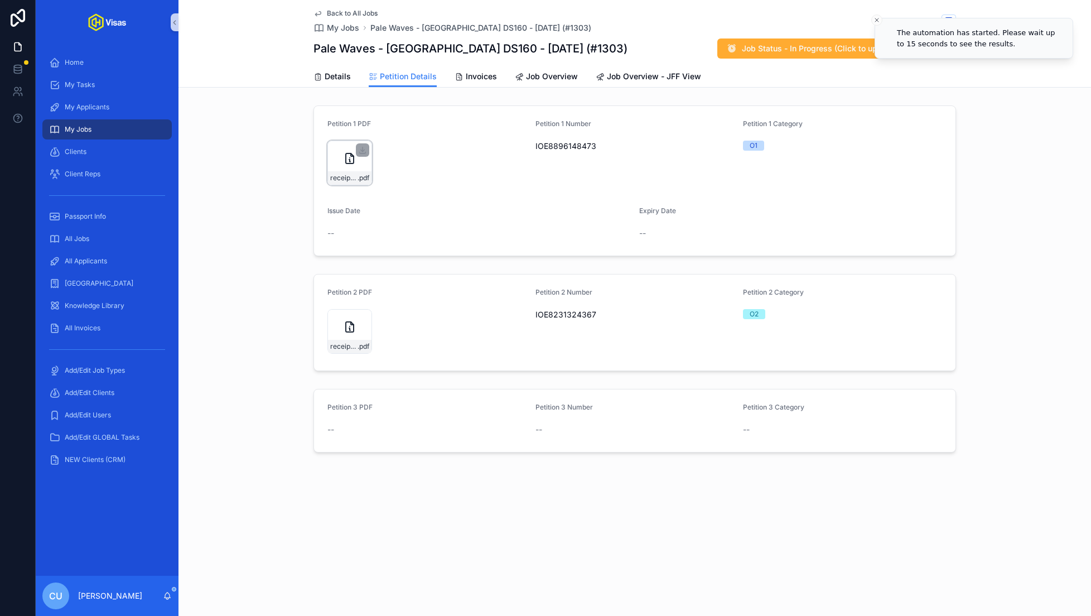
click at [346, 168] on div "receipt-Fwd_-IOE8896148473---ben@onlyhelix.com---Only-Helix-Mail .pdf" at bounding box center [350, 163] width 45 height 45
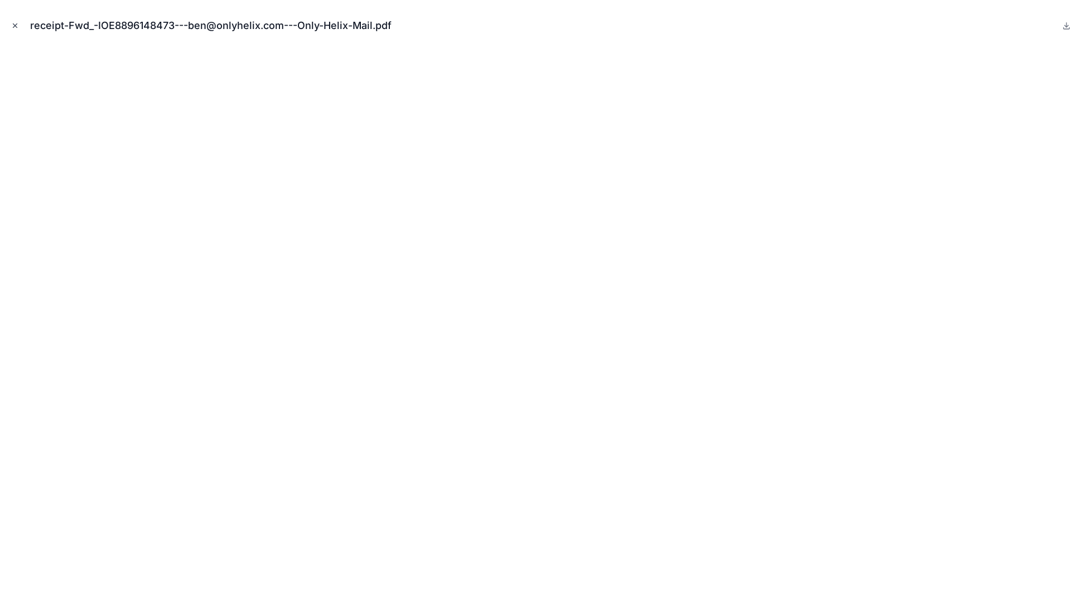
click at [14, 26] on icon "Close modal" at bounding box center [15, 26] width 8 height 8
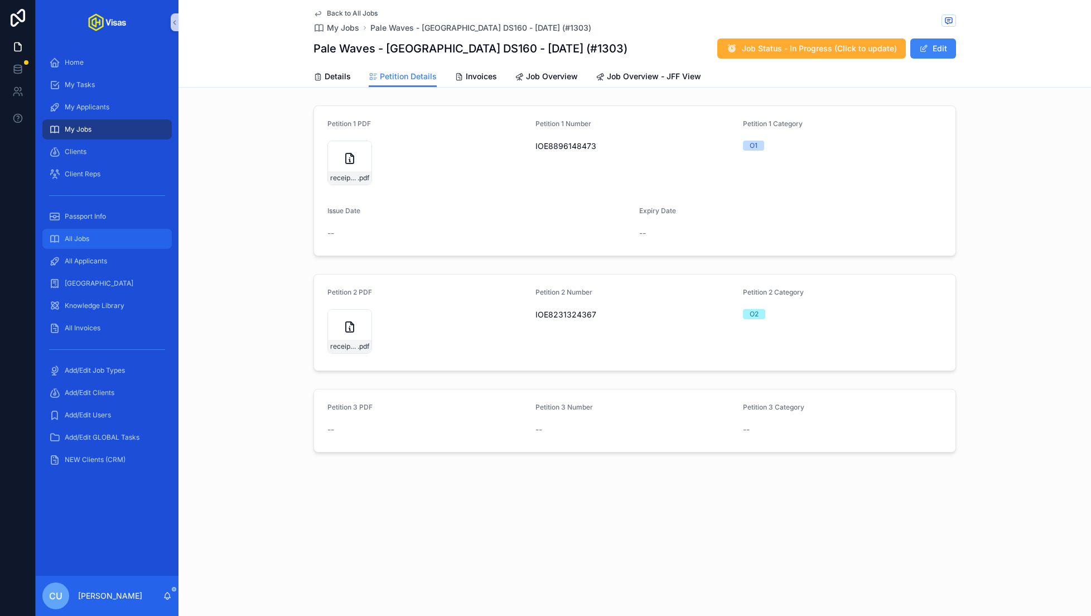
click at [115, 243] on div "All Jobs" at bounding box center [107, 239] width 116 height 18
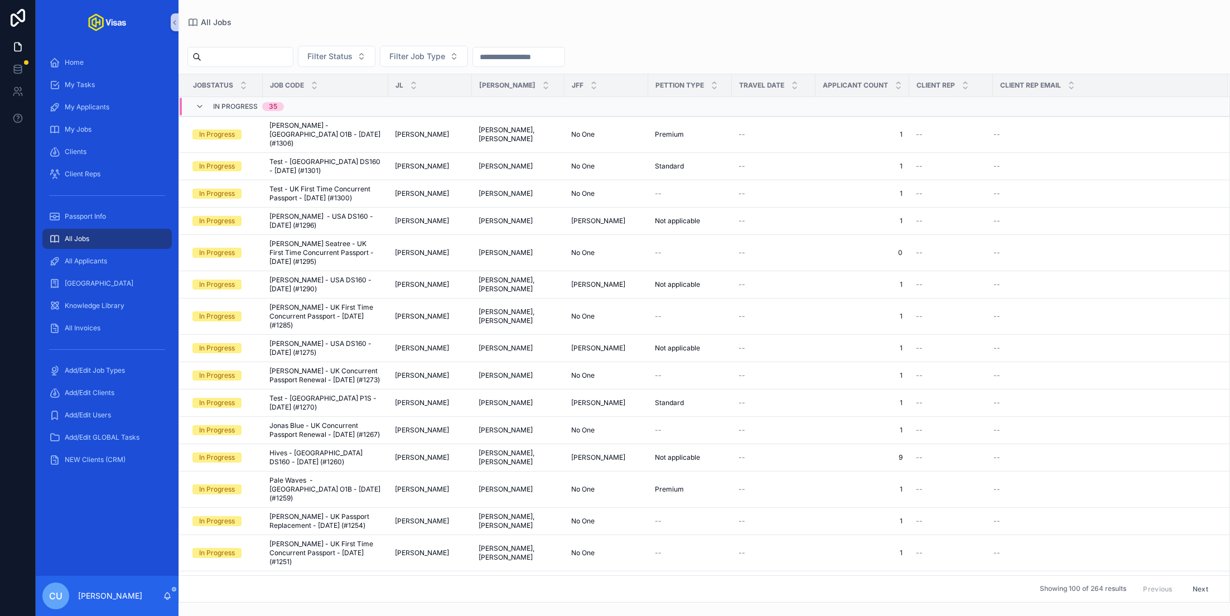
click at [802, 44] on div "Filter Status Filter Job Type JobStatus Job Code JL JA JFF Pettion Type Travel …" at bounding box center [705, 315] width 1052 height 576
click at [222, 61] on input "scrollable content" at bounding box center [246, 57] width 91 height 16
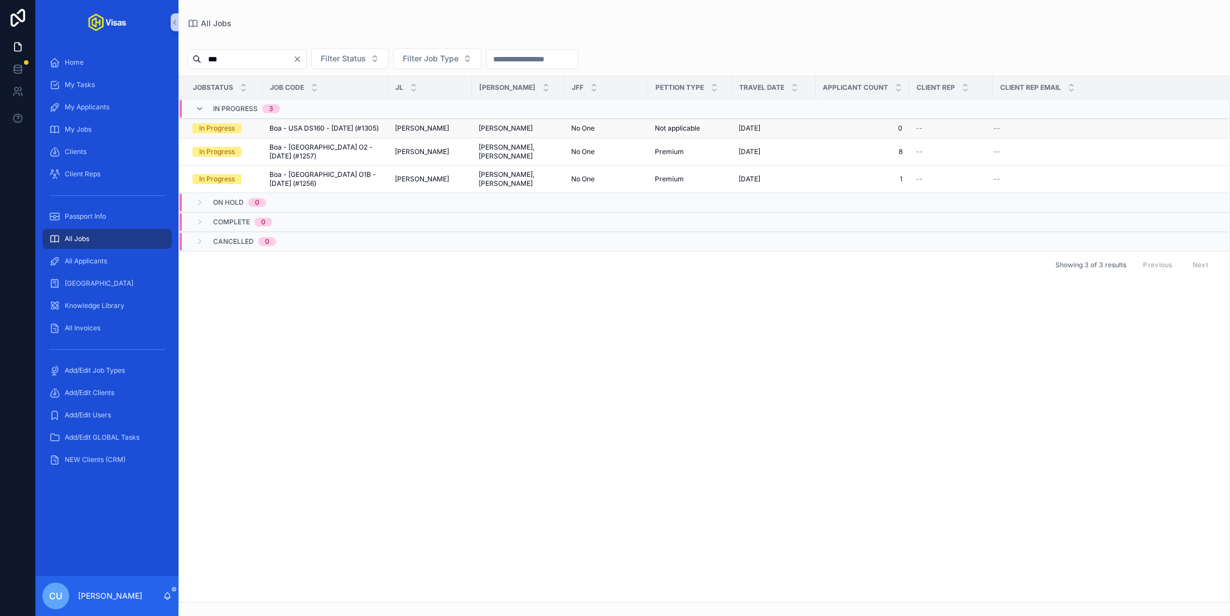
type input "***"
click at [350, 129] on span "Boa - USA DS160 - [DATE] (#1305)" at bounding box center [323, 128] width 109 height 9
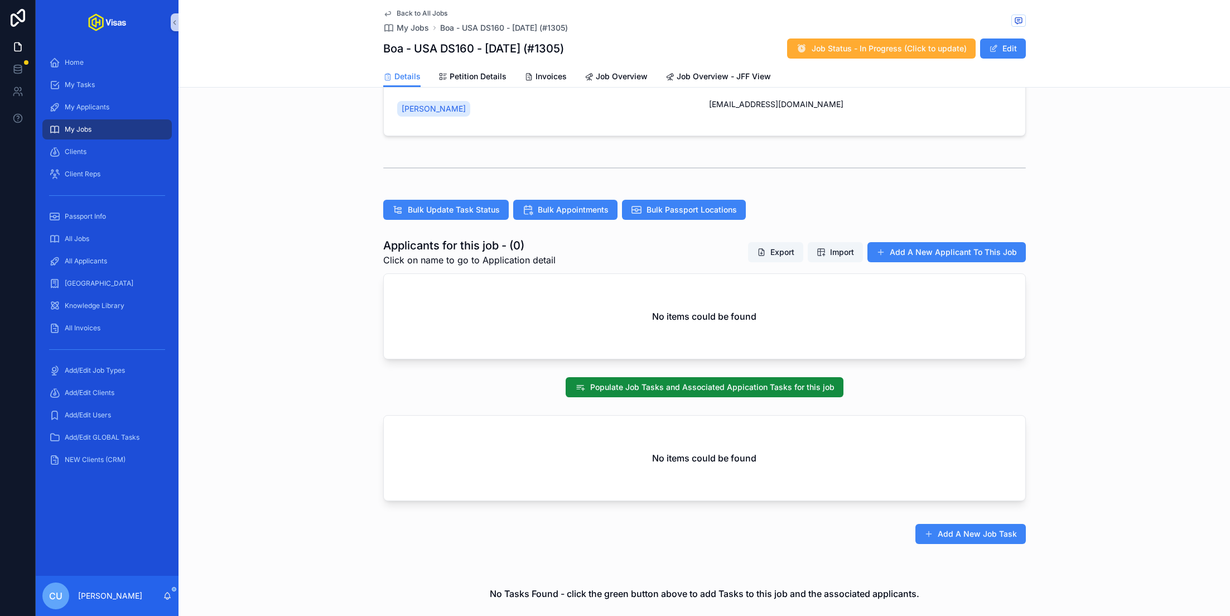
scroll to position [213, 0]
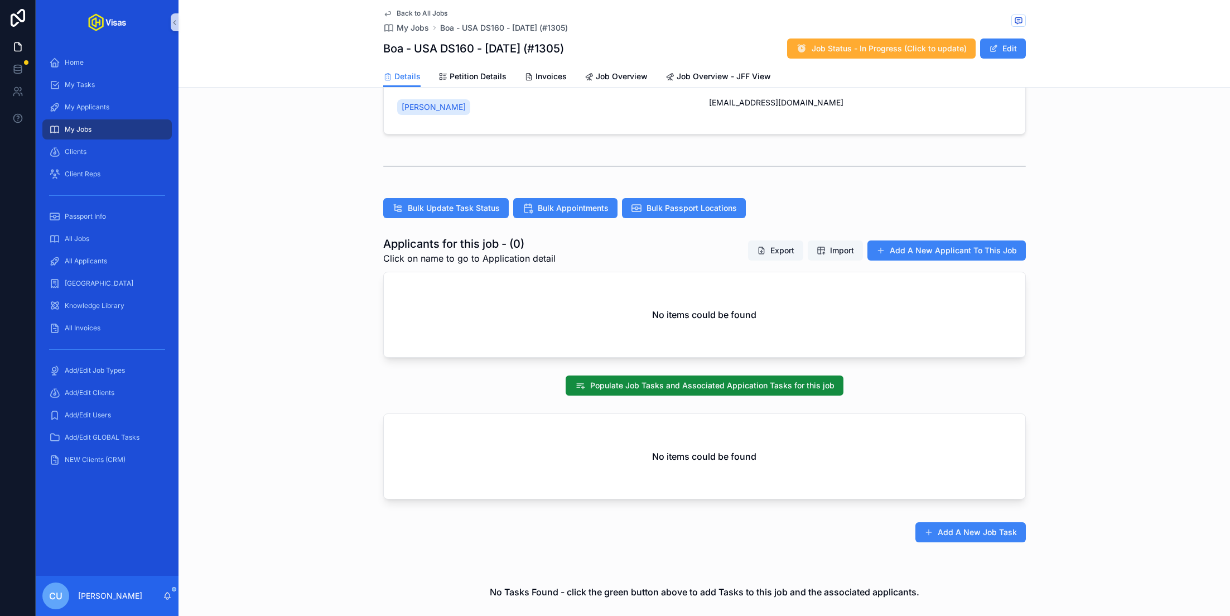
click at [829, 253] on span "Import" at bounding box center [835, 250] width 37 height 11
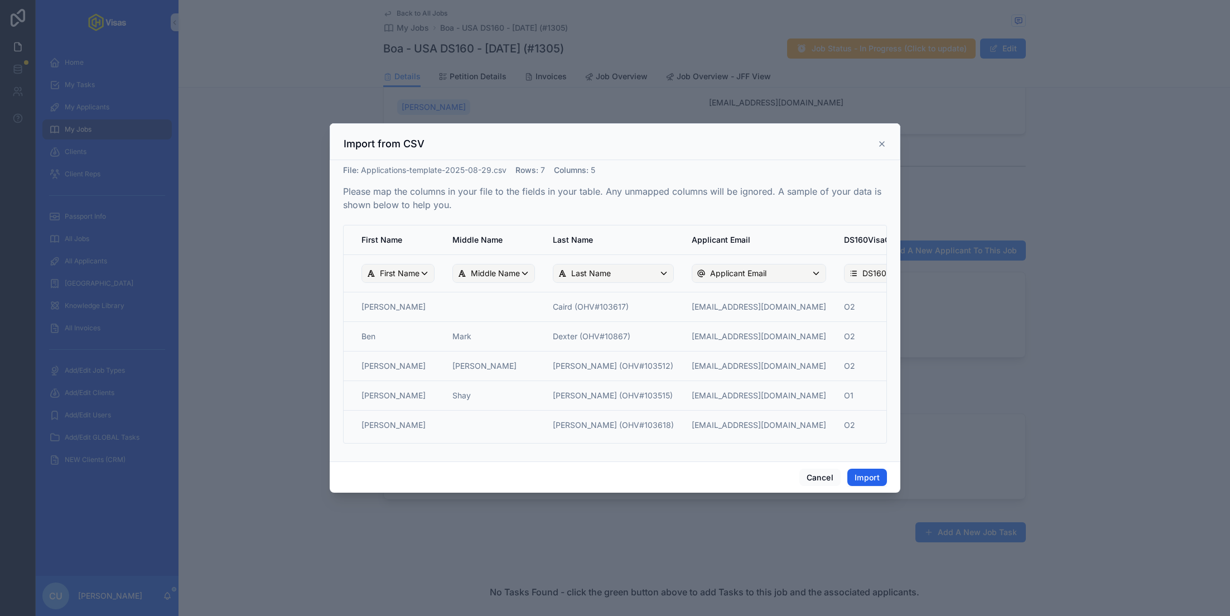
click at [869, 475] on button "Import" at bounding box center [867, 478] width 40 height 18
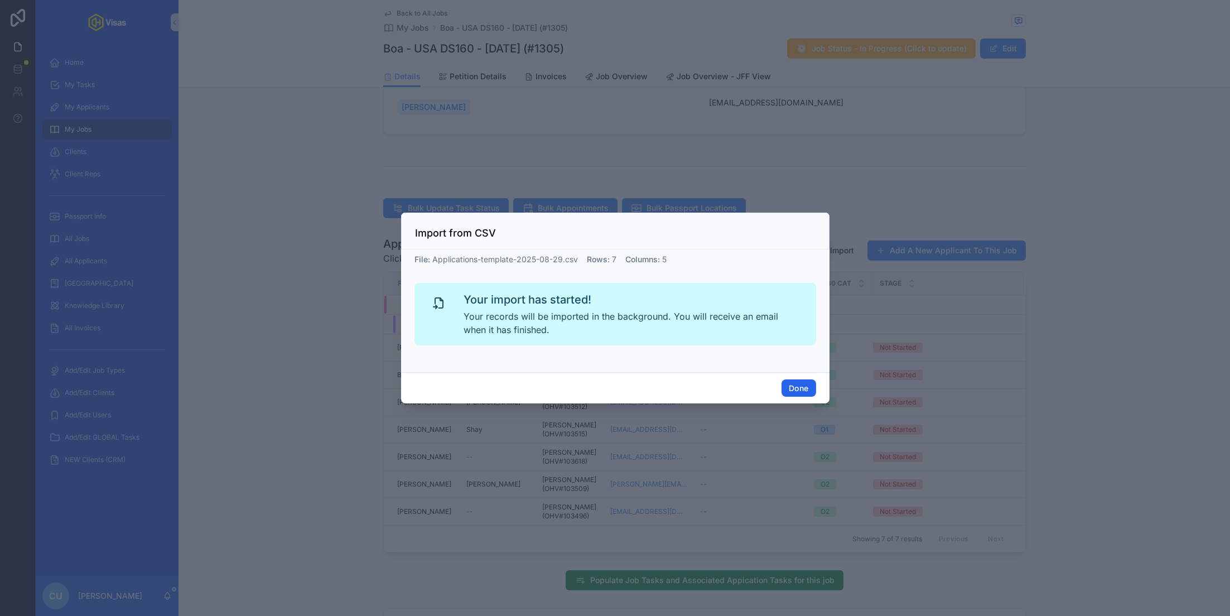
click at [810, 392] on button "Done" at bounding box center [799, 388] width 34 height 18
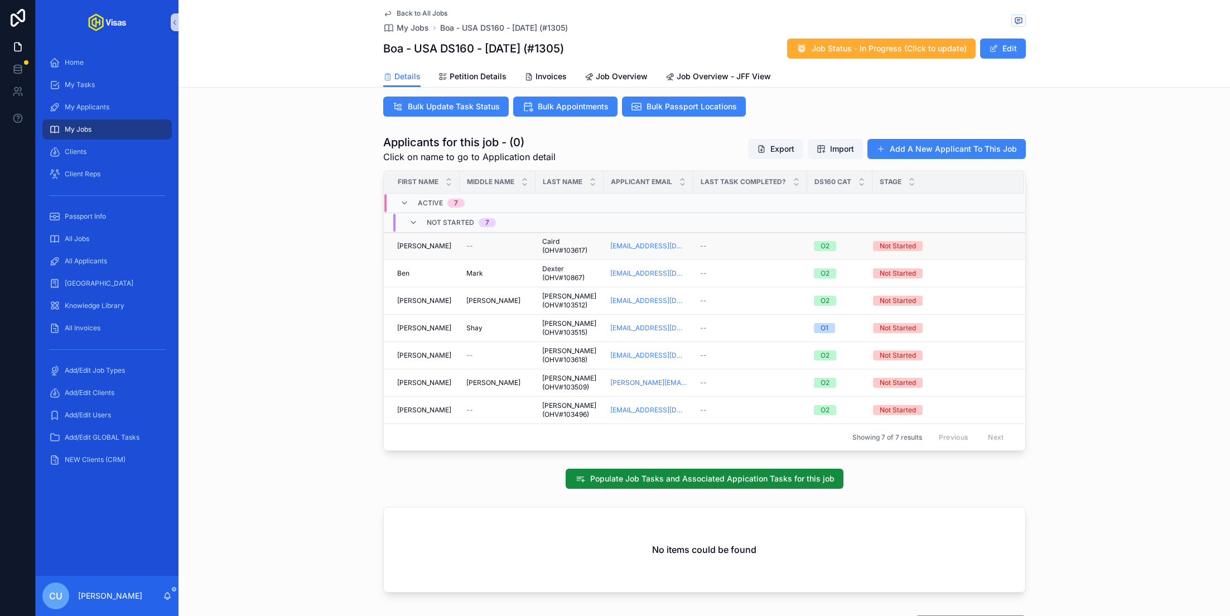
scroll to position [286, 0]
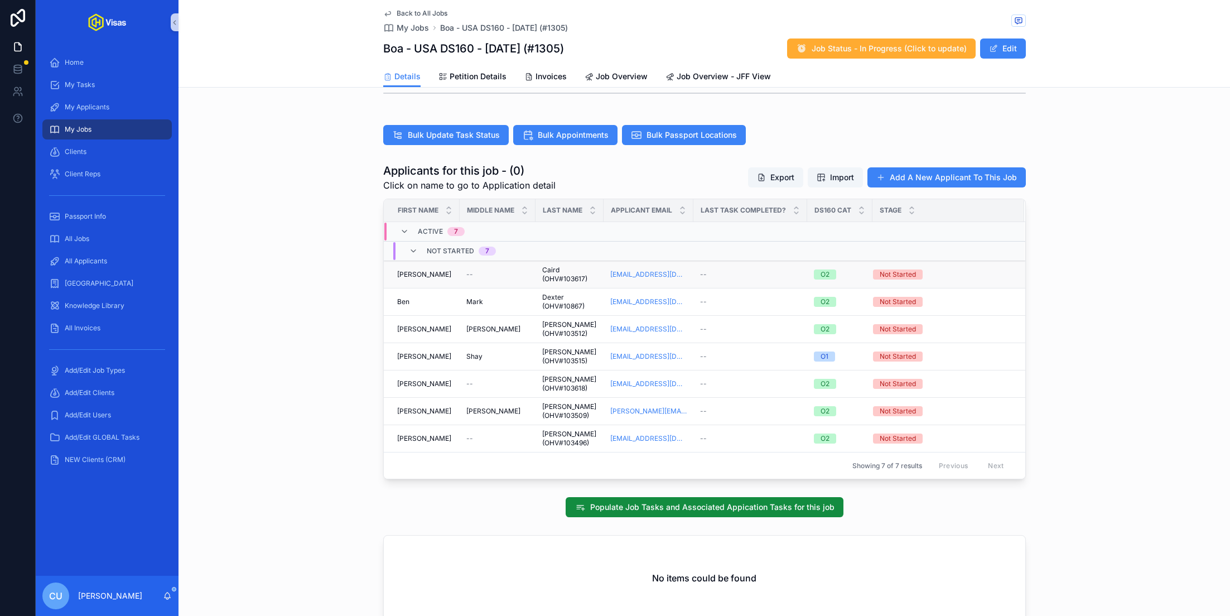
click at [733, 272] on div "--" at bounding box center [750, 274] width 100 height 9
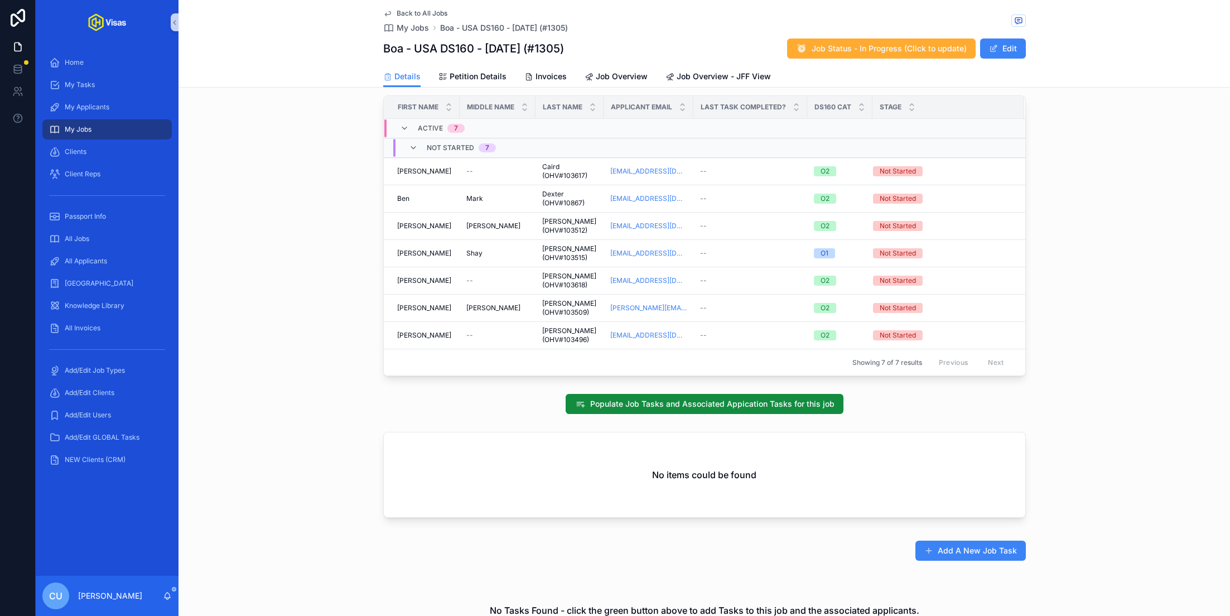
scroll to position [497, 0]
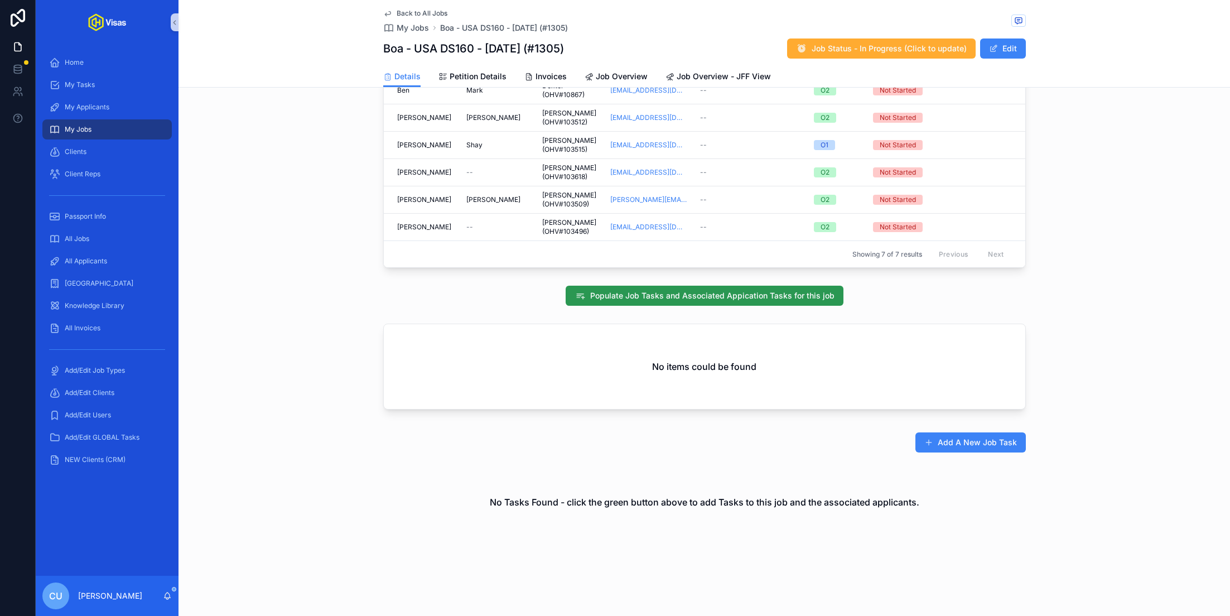
click at [677, 290] on span "Populate Job Tasks and Associated Appication Tasks for this job" at bounding box center [712, 295] width 244 height 11
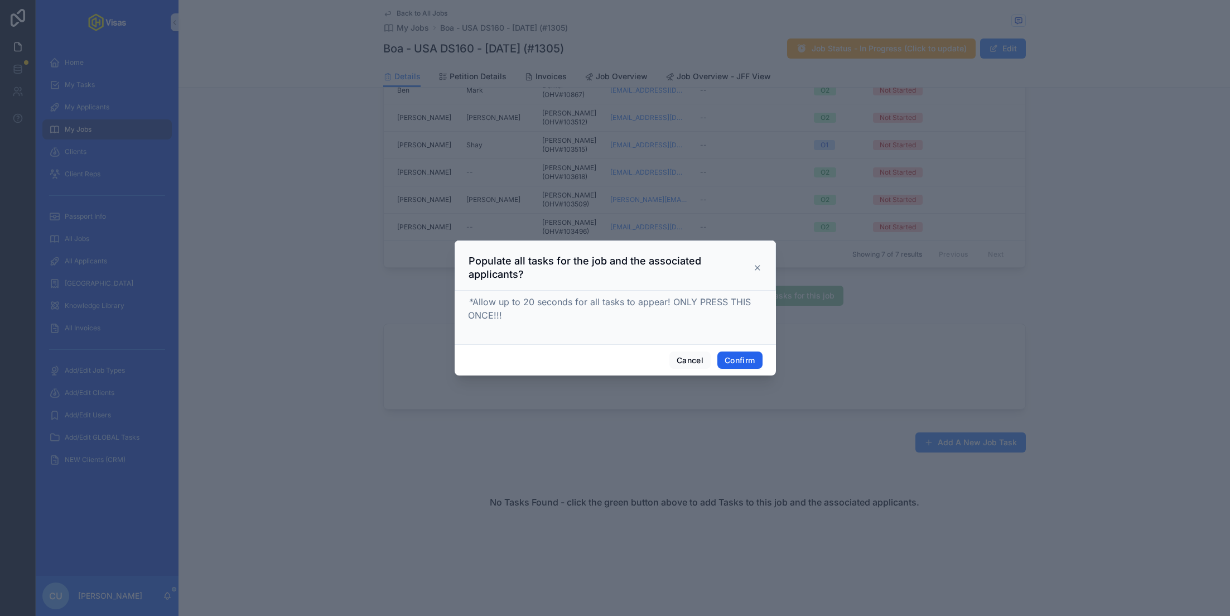
click at [728, 351] on button "Confirm" at bounding box center [739, 360] width 45 height 18
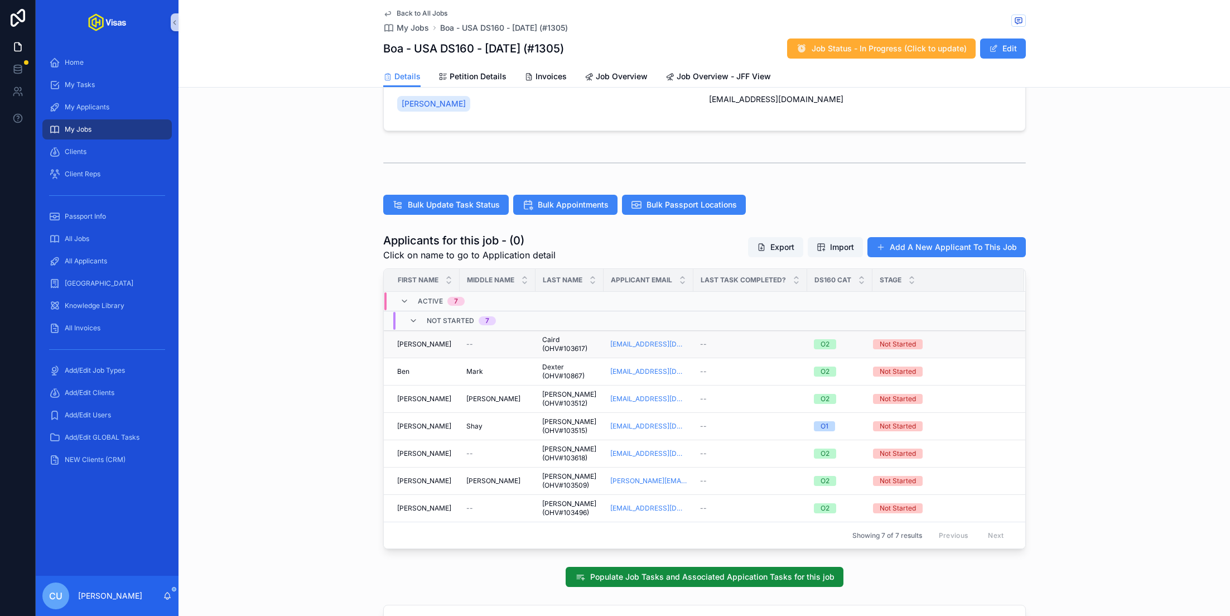
scroll to position [217, 0]
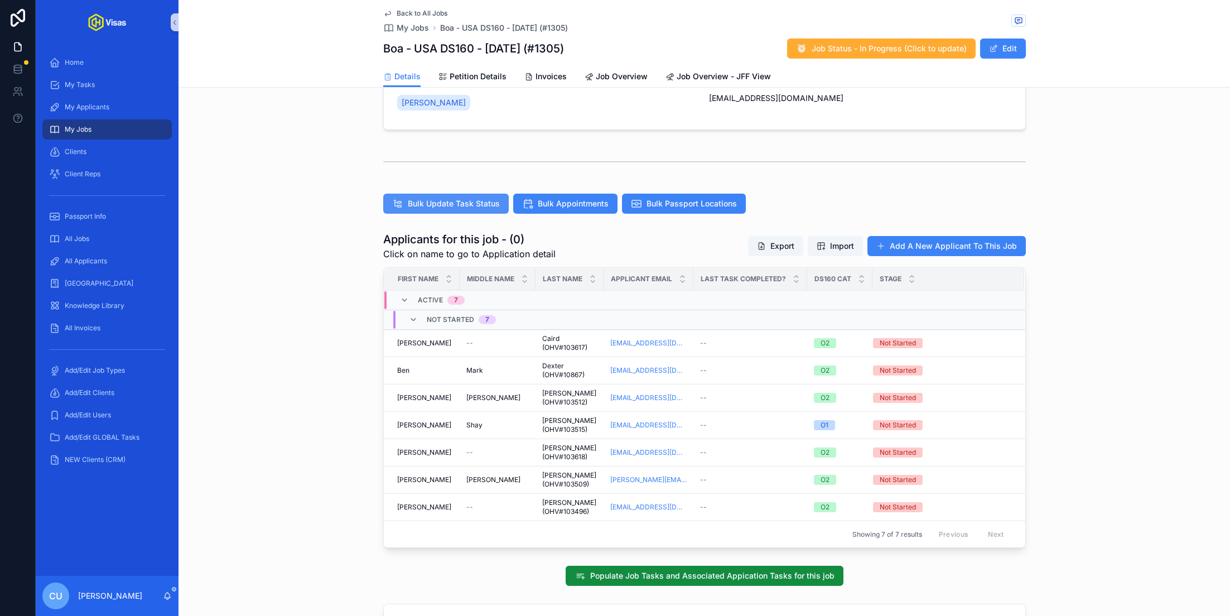
click at [475, 205] on span "Bulk Update Task Status" at bounding box center [454, 203] width 92 height 11
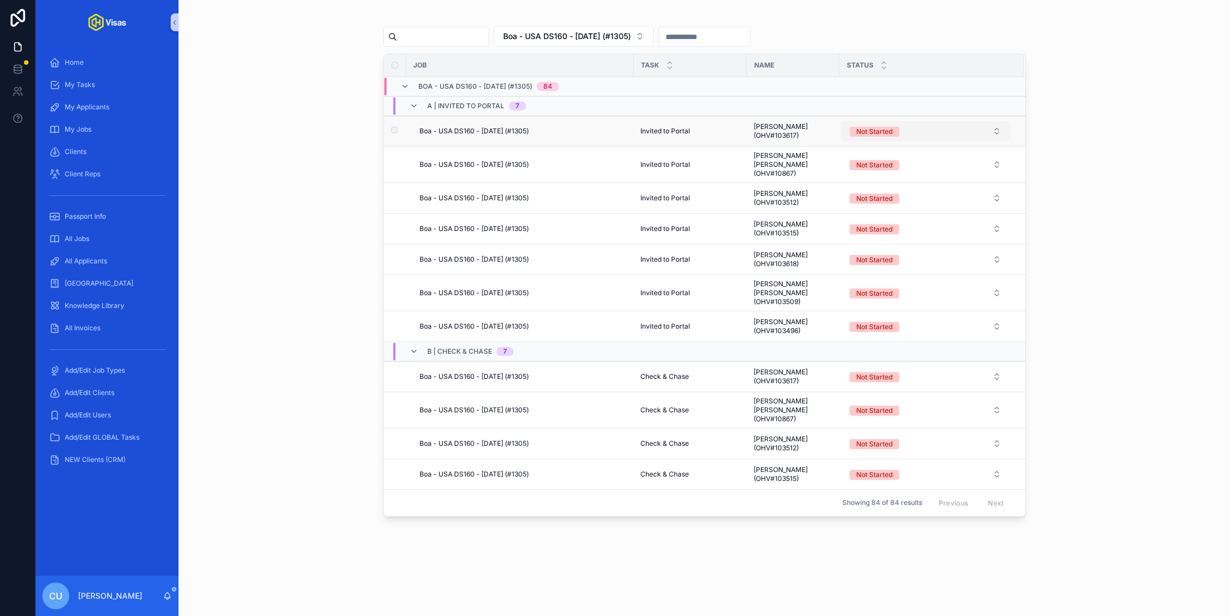
click at [905, 136] on button "Not Started" at bounding box center [926, 131] width 170 height 20
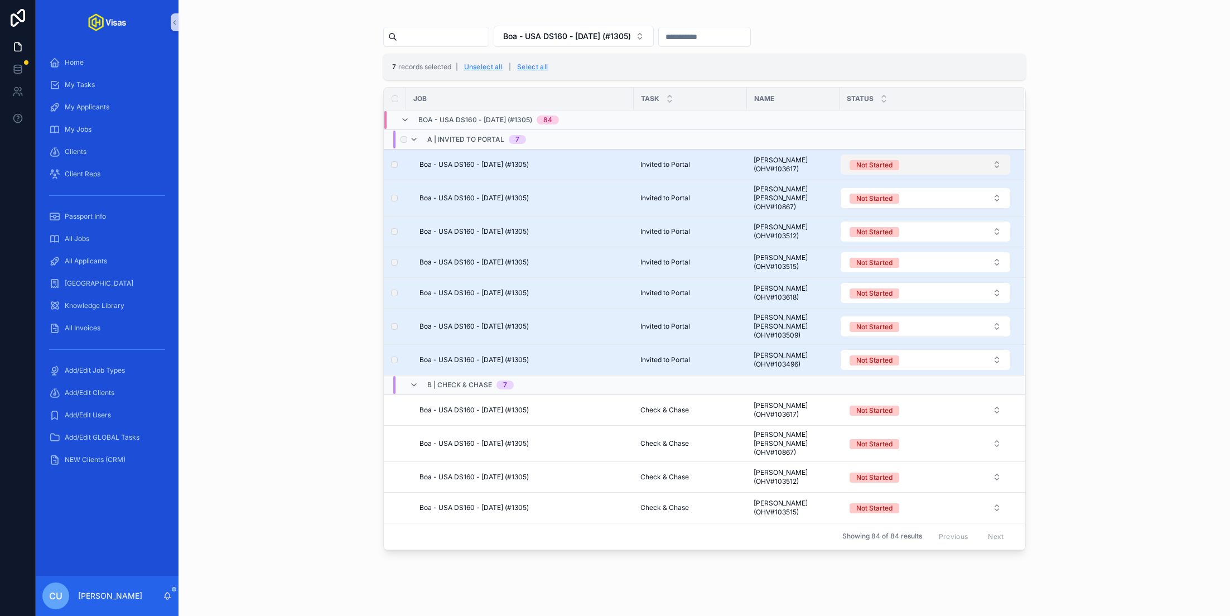
click at [900, 163] on button "Not Started" at bounding box center [926, 165] width 170 height 20
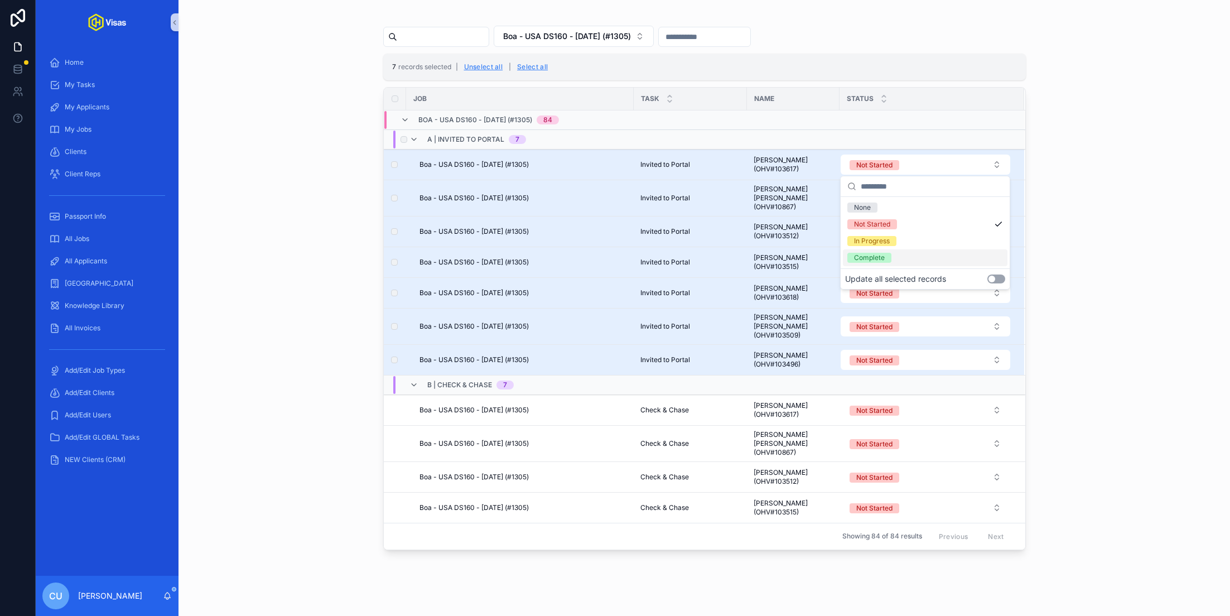
click at [1003, 279] on button "Use setting" at bounding box center [997, 278] width 18 height 9
click at [968, 263] on div "Complete" at bounding box center [925, 257] width 165 height 17
